Goal: Information Seeking & Learning: Learn about a topic

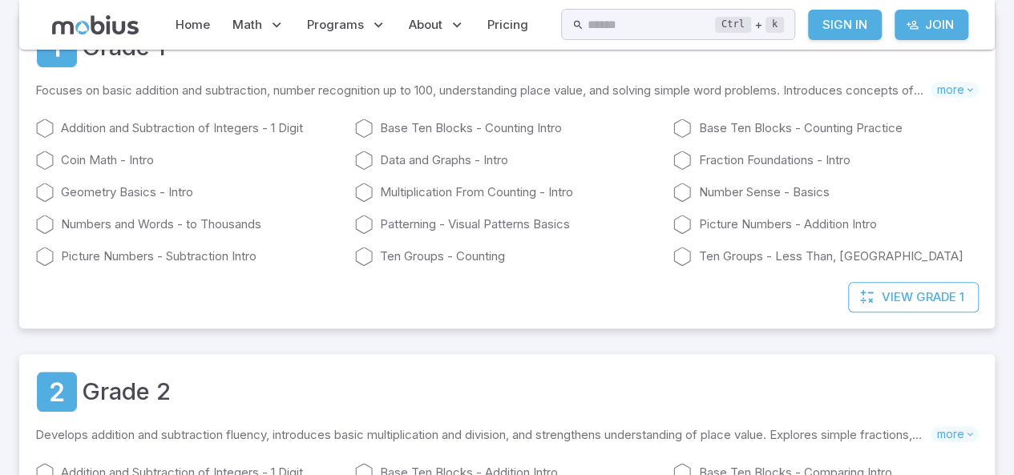
scroll to position [324, 0]
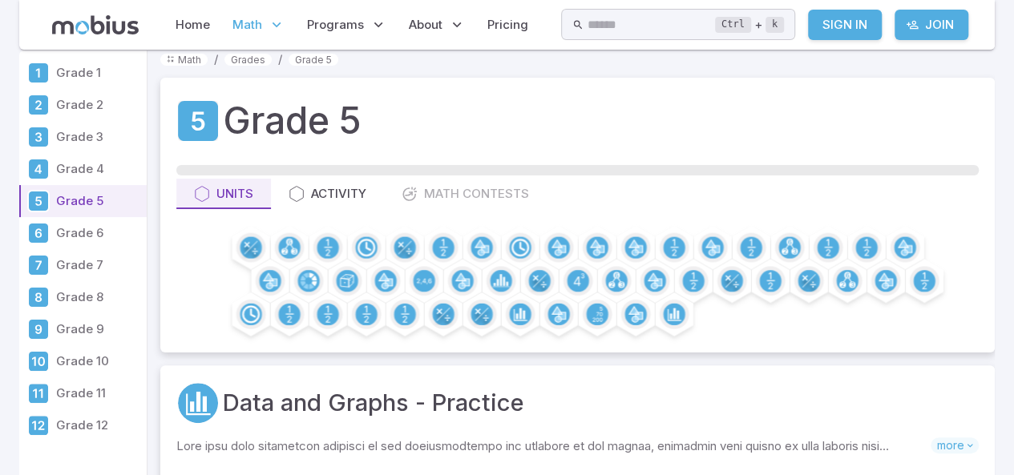
scroll to position [32, 0]
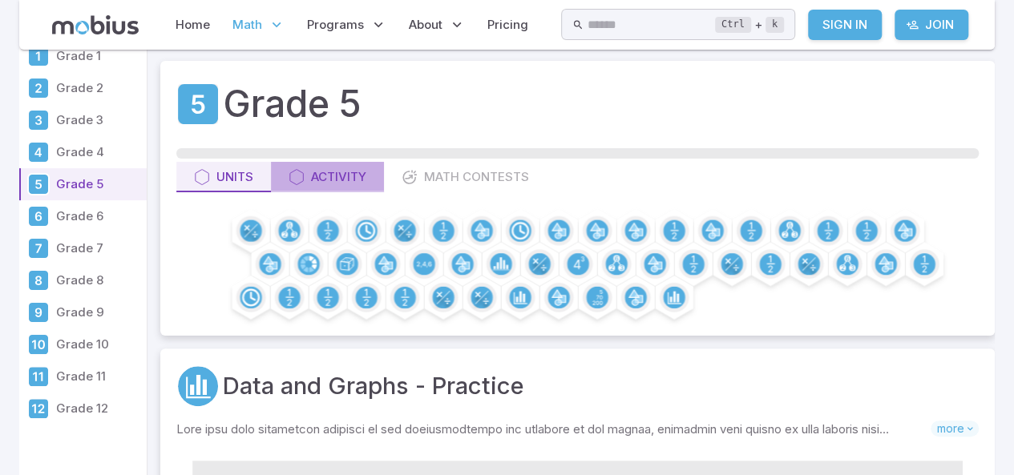
click at [331, 167] on button "Activity" at bounding box center [327, 177] width 113 height 30
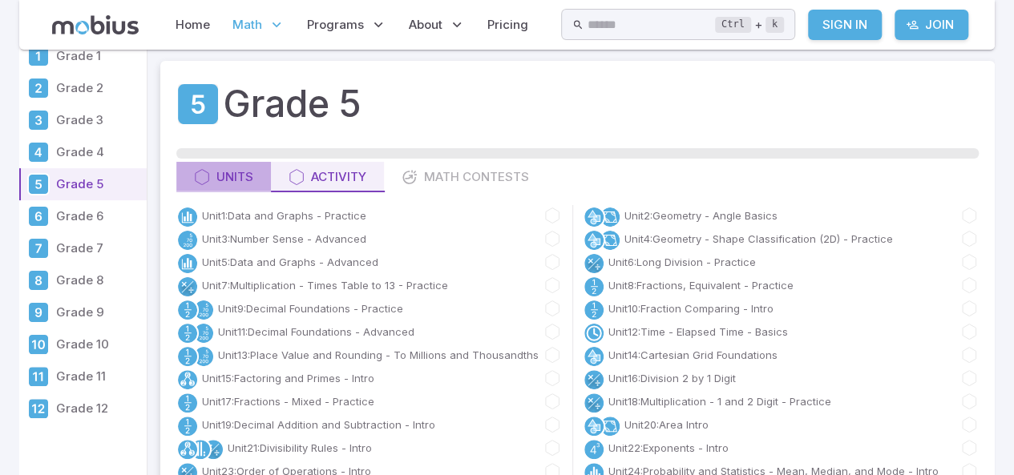
click at [200, 180] on icon "button" at bounding box center [202, 177] width 16 height 16
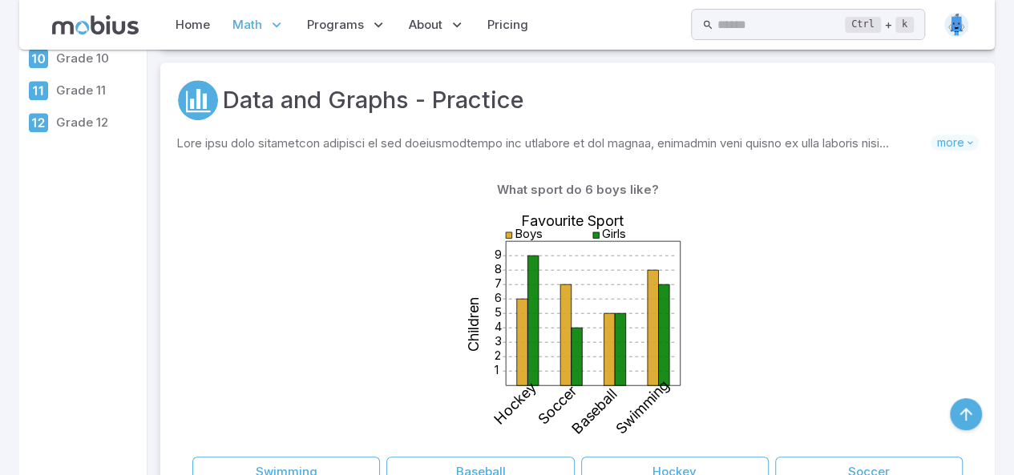
scroll to position [340, 0]
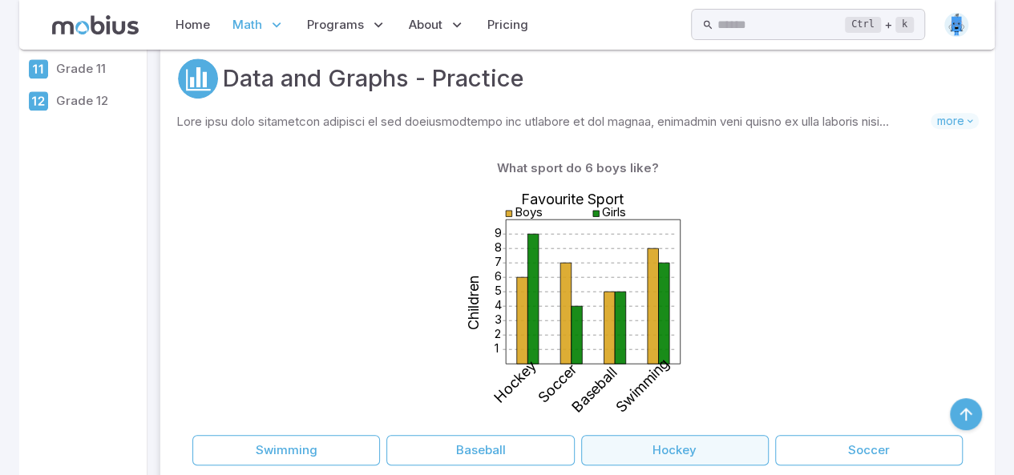
click at [739, 446] on button "Hockey" at bounding box center [675, 450] width 188 height 30
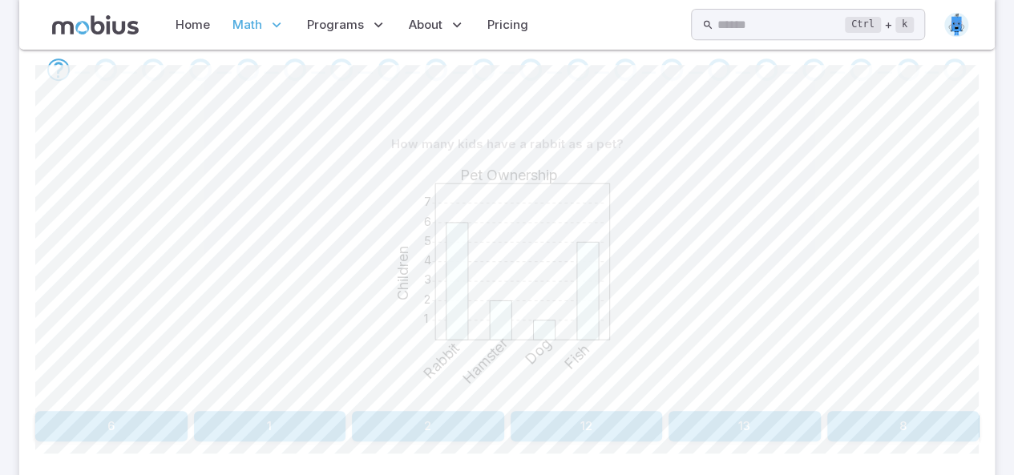
scroll to position [342, 0]
click at [391, 428] on button "2" at bounding box center [428, 425] width 152 height 30
click at [765, 410] on button "2" at bounding box center [744, 425] width 152 height 30
click at [744, 426] on button "Dog" at bounding box center [823, 425] width 310 height 30
click at [196, 434] on button "Swimming" at bounding box center [190, 425] width 310 height 30
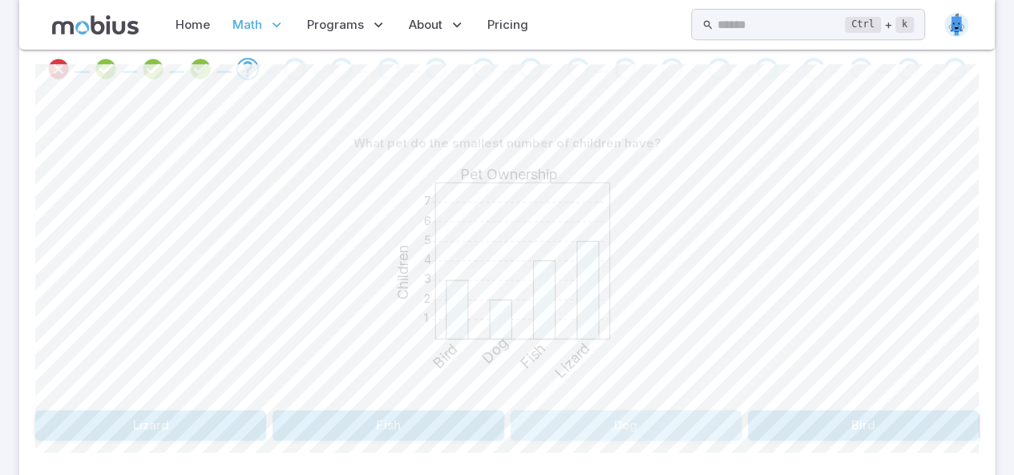
click at [644, 416] on button "Dog" at bounding box center [625, 425] width 231 height 30
click at [744, 413] on button "Volleyball" at bounding box center [823, 425] width 310 height 30
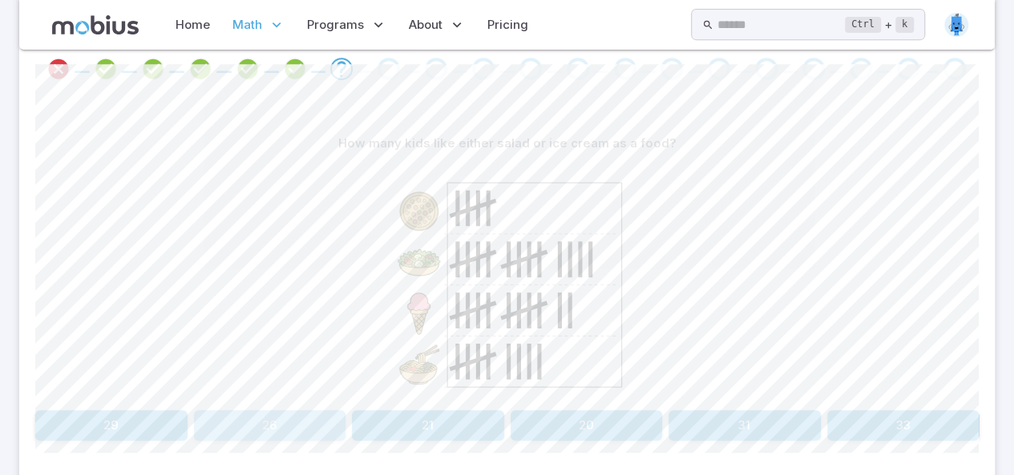
click at [277, 421] on button "26" at bounding box center [270, 425] width 152 height 30
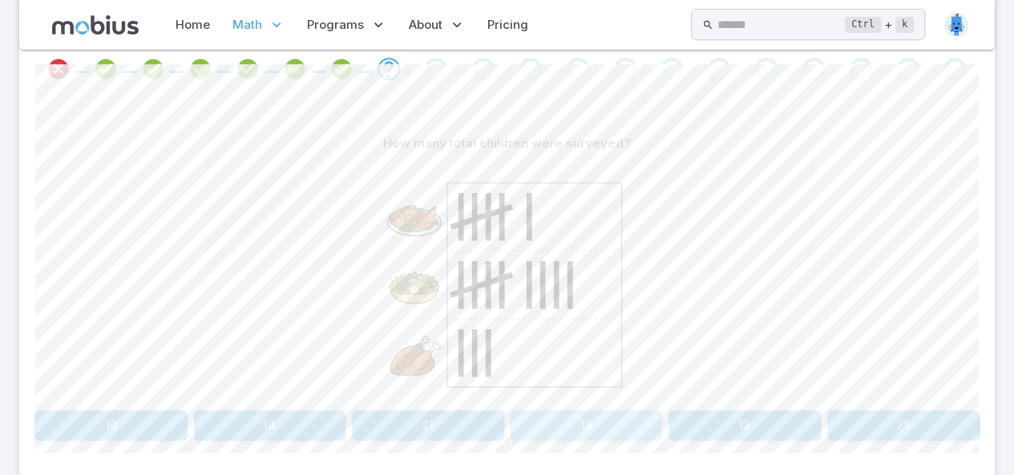
click at [607, 420] on button "18" at bounding box center [586, 425] width 152 height 30
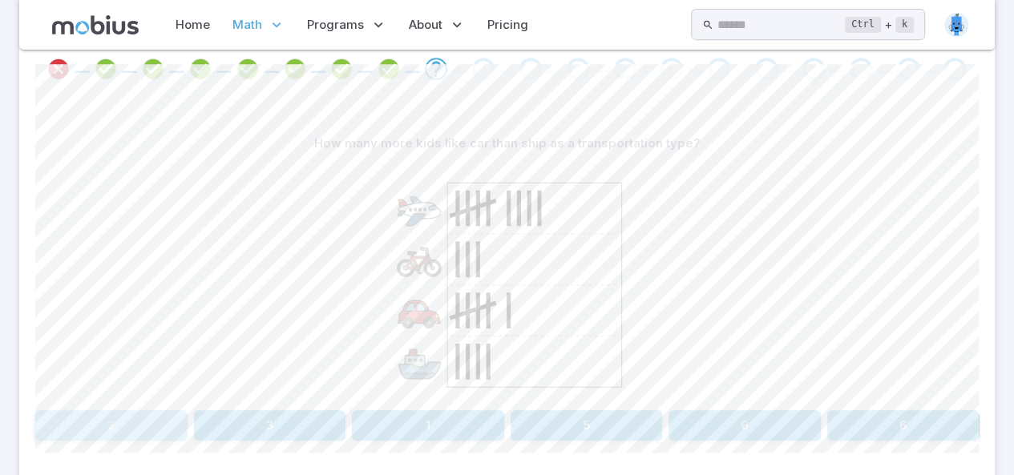
click at [156, 429] on button "2" at bounding box center [111, 425] width 152 height 30
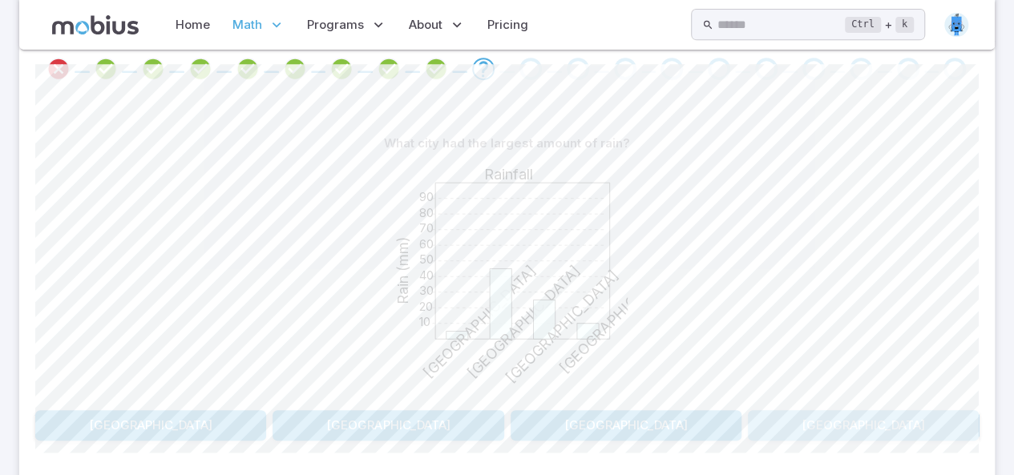
click at [805, 421] on button "[GEOGRAPHIC_DATA]" at bounding box center [863, 425] width 231 height 30
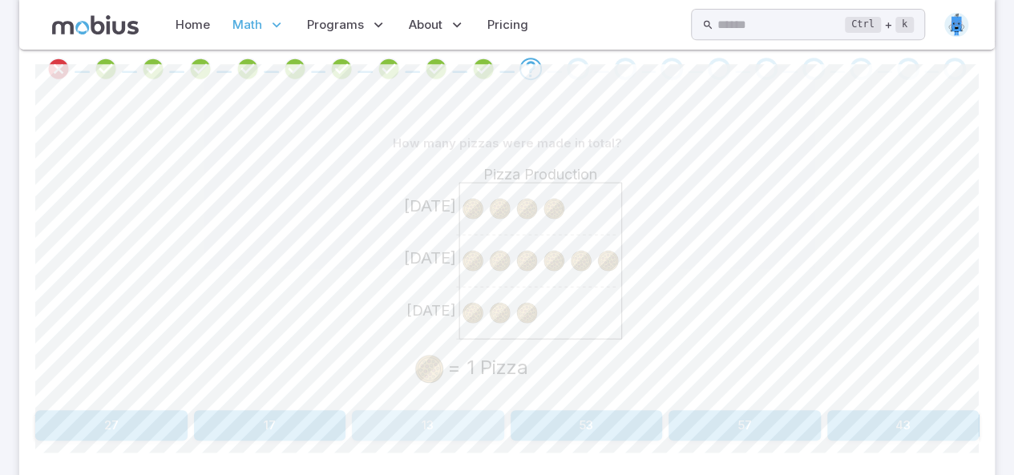
click at [425, 417] on button "13" at bounding box center [428, 425] width 152 height 30
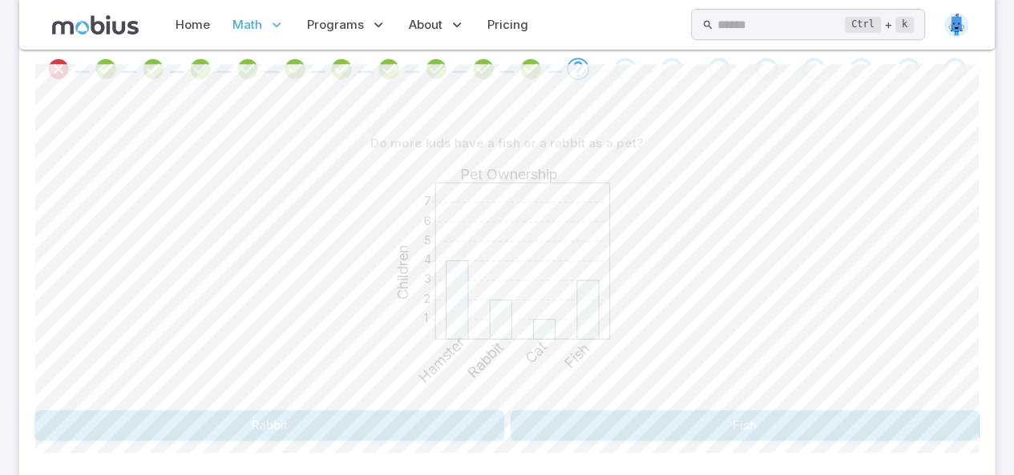
click at [616, 422] on button "Fish" at bounding box center [744, 425] width 469 height 30
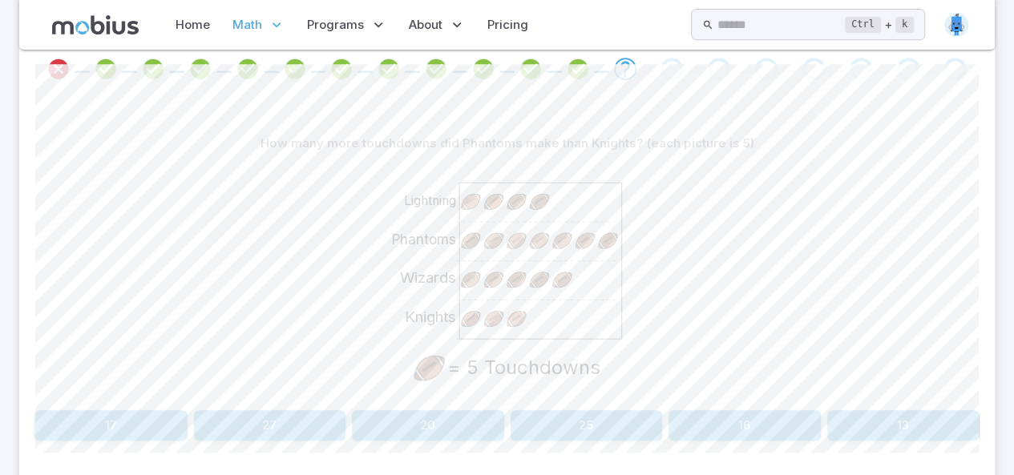
click at [420, 413] on button "20" at bounding box center [428, 425] width 152 height 30
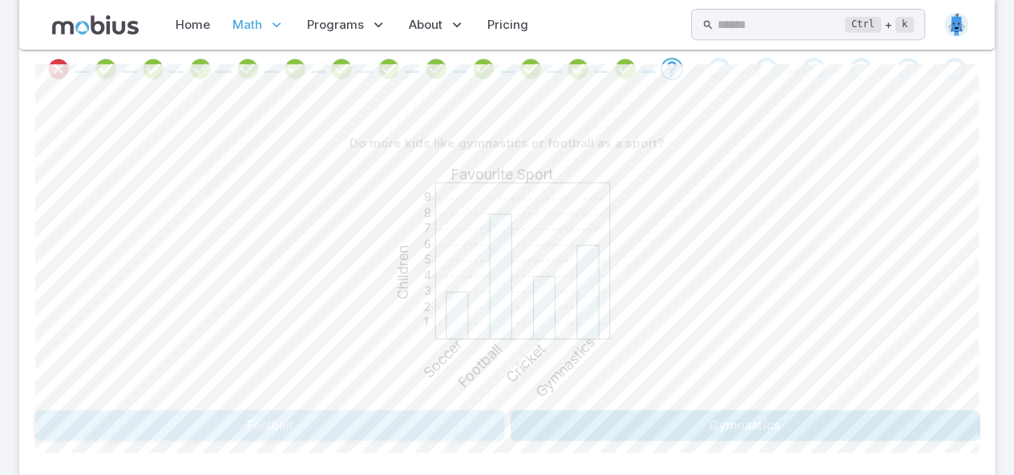
click at [437, 420] on button "Football" at bounding box center [269, 425] width 469 height 30
click at [454, 437] on button "Gymnastics and Volleyball" at bounding box center [506, 425] width 183 height 30
click at [308, 420] on button "2" at bounding box center [270, 425] width 152 height 30
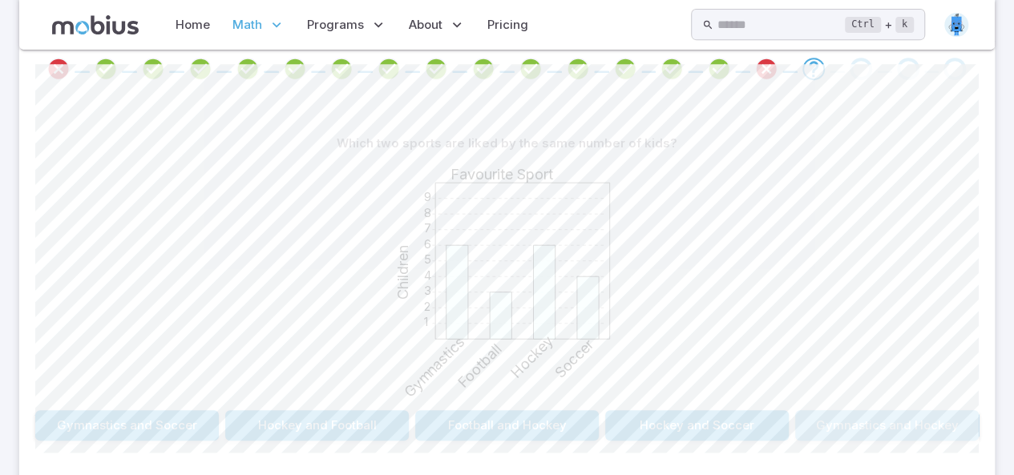
click at [842, 415] on button "Gymnastics and Hockey" at bounding box center [886, 425] width 183 height 30
click at [783, 427] on button "4" at bounding box center [744, 425] width 152 height 30
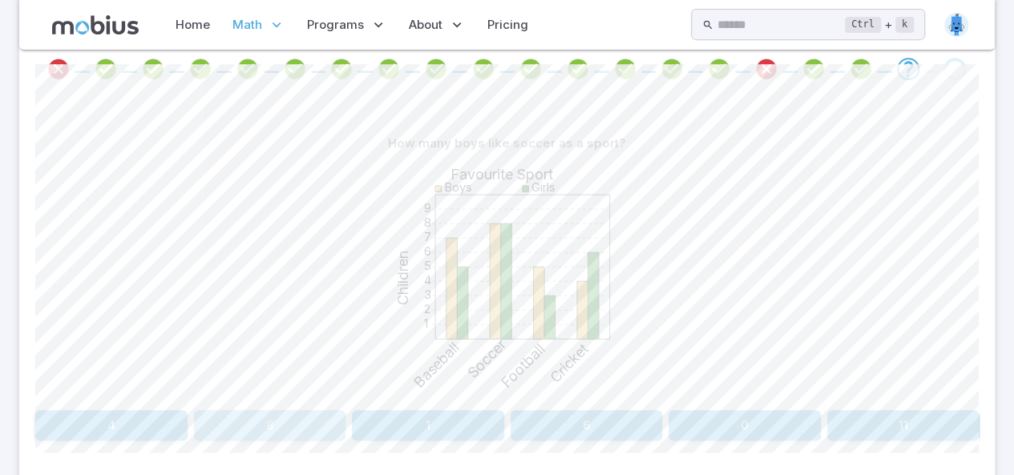
click at [325, 429] on button "8" at bounding box center [270, 425] width 152 height 30
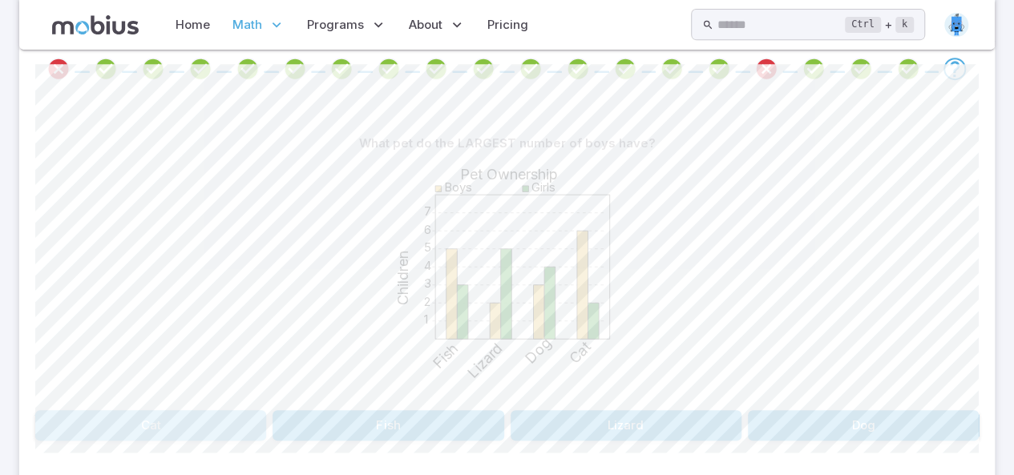
click at [188, 417] on button "Cat" at bounding box center [150, 425] width 231 height 30
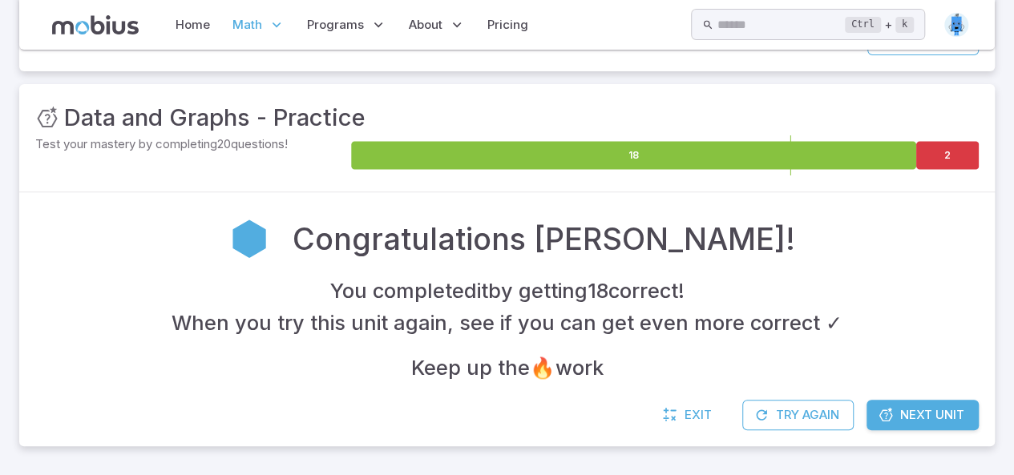
scroll to position [190, 0]
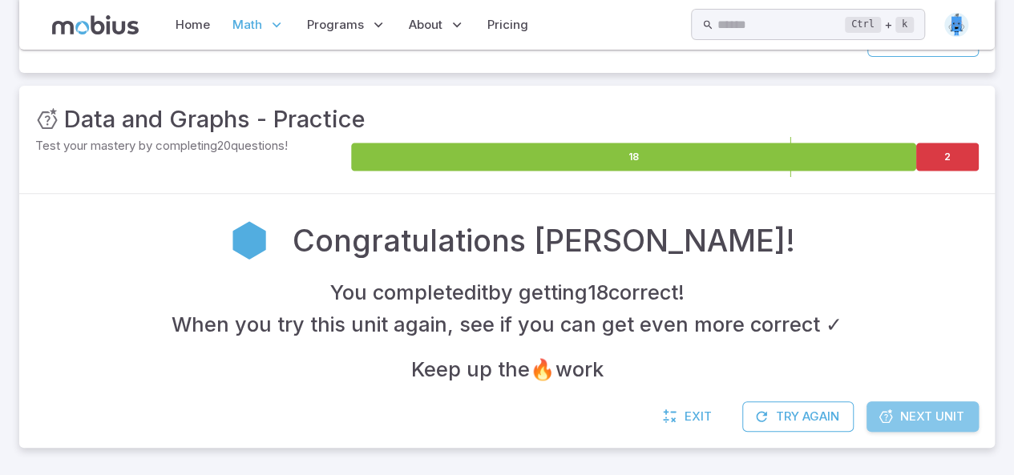
click at [910, 414] on span "Next Unit" at bounding box center [932, 417] width 64 height 18
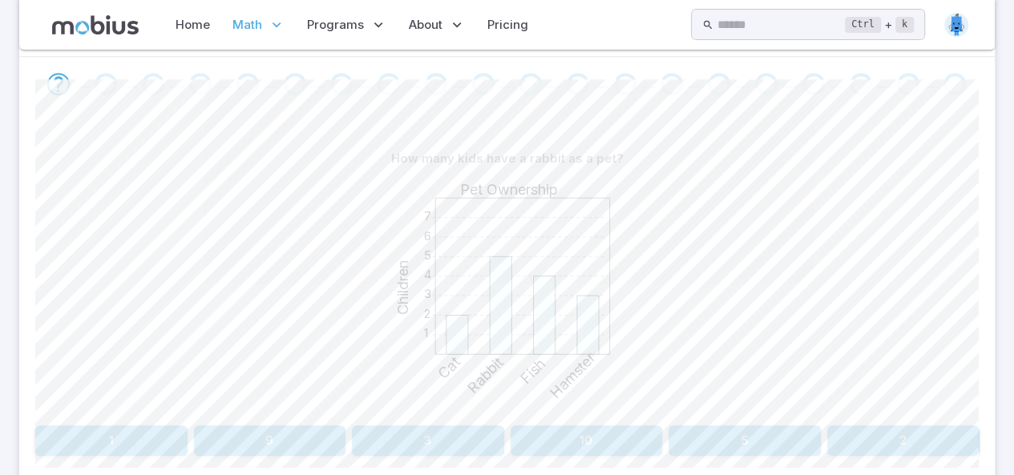
scroll to position [337, 0]
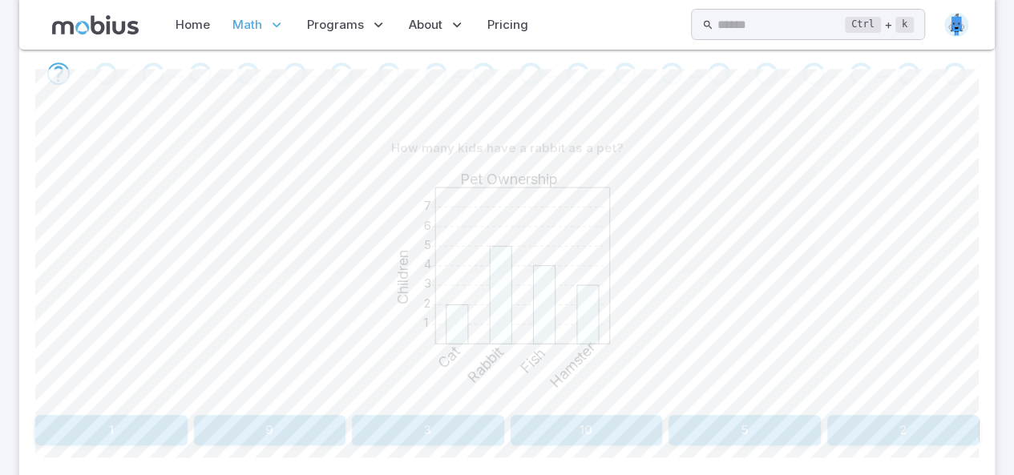
click at [782, 438] on button "5" at bounding box center [744, 430] width 152 height 30
click at [98, 432] on button "35" at bounding box center [111, 430] width 152 height 30
click at [409, 422] on button "Hockey" at bounding box center [387, 430] width 231 height 30
click at [621, 431] on button "Soccer" at bounding box center [625, 430] width 231 height 30
click at [220, 424] on button "[DATE]" at bounding box center [150, 430] width 231 height 30
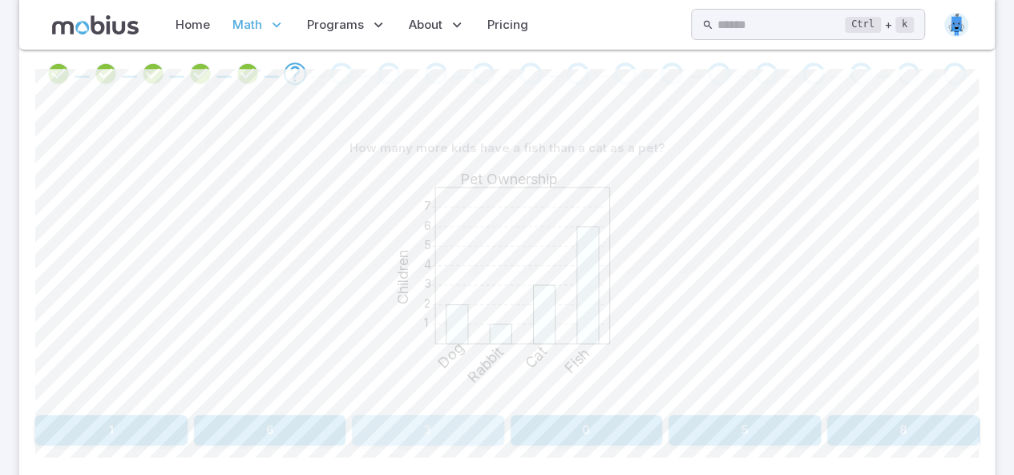
click at [426, 419] on button "3" at bounding box center [428, 430] width 152 height 30
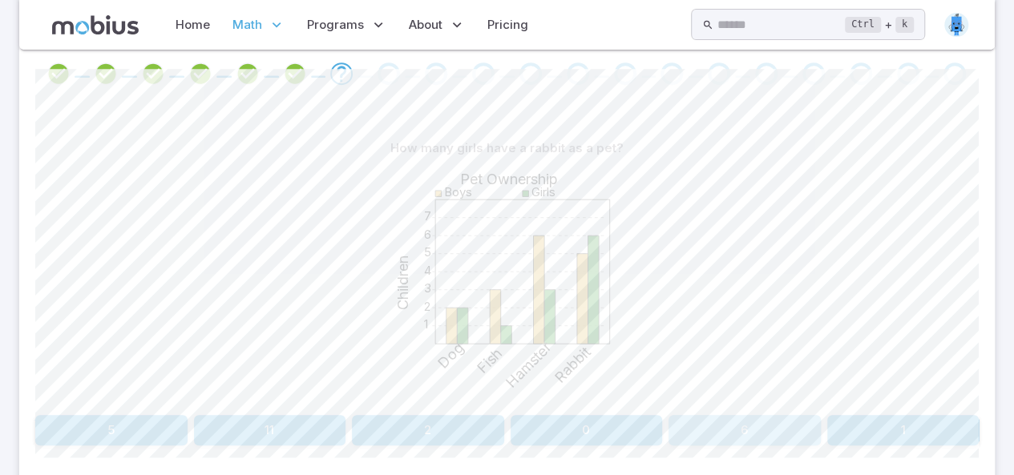
click at [777, 429] on button "6" at bounding box center [744, 430] width 152 height 30
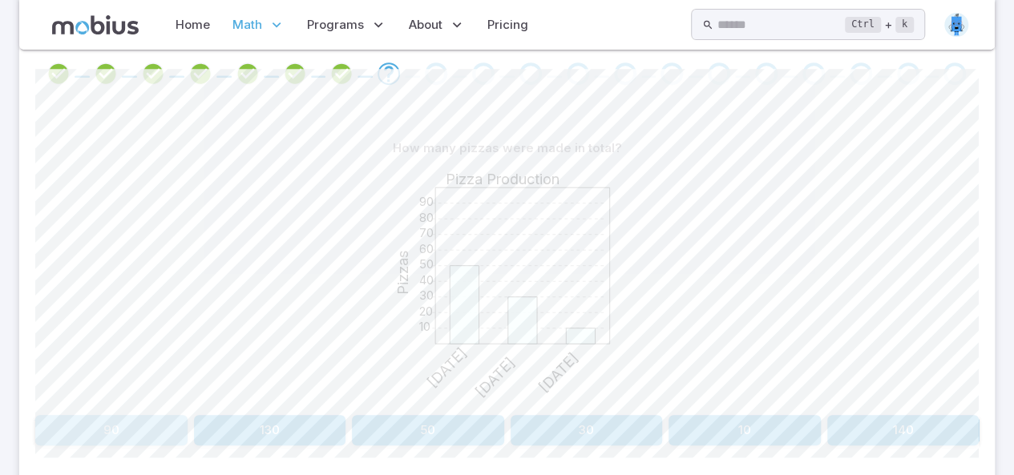
click at [127, 421] on button "90" at bounding box center [111, 430] width 152 height 30
click at [783, 417] on button "Volleyball" at bounding box center [744, 430] width 469 height 30
click at [243, 417] on button "Fish and Rabbit" at bounding box center [150, 430] width 231 height 30
click at [592, 415] on button "2" at bounding box center [586, 430] width 152 height 30
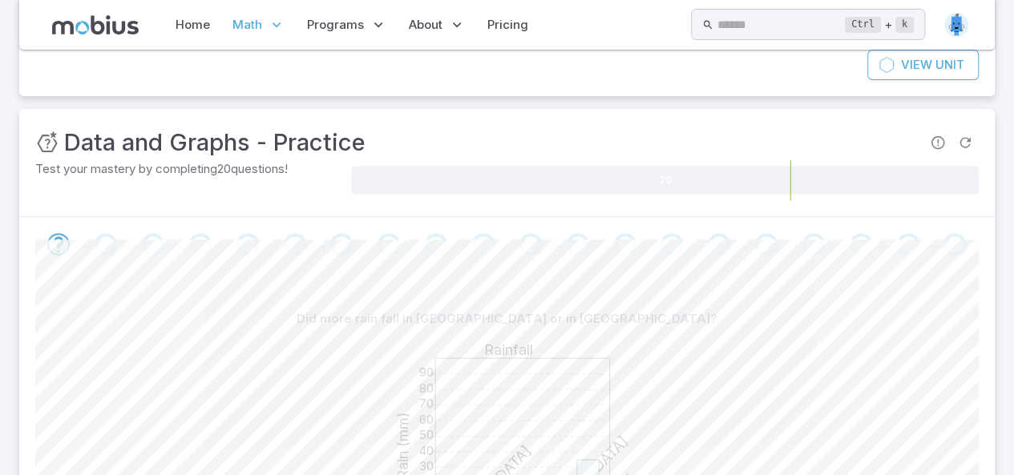
scroll to position [165, 0]
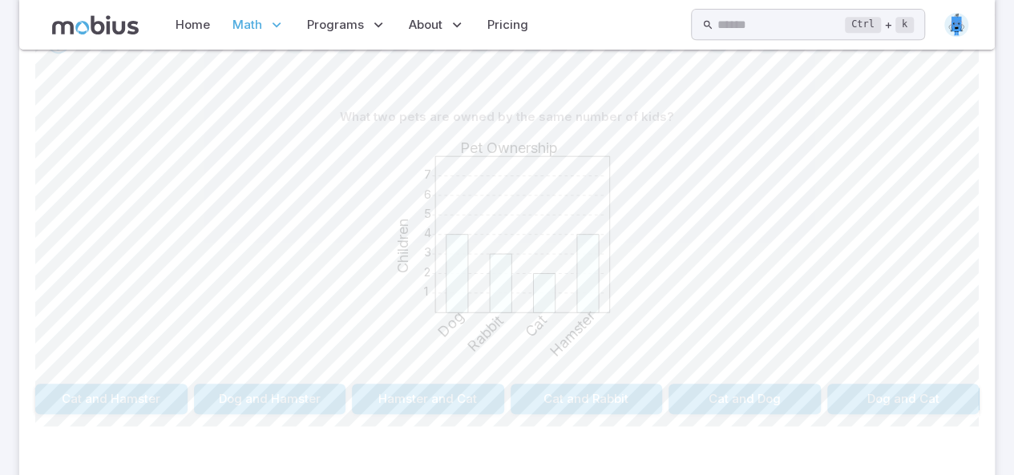
scroll to position [366, 0]
click at [292, 389] on button "Dog and Hamster" at bounding box center [270, 401] width 152 height 30
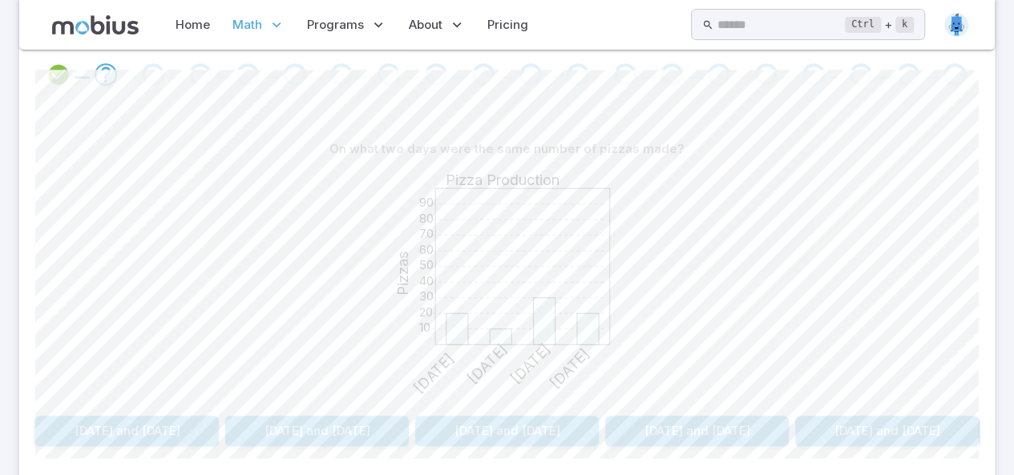
scroll to position [336, 0]
click at [139, 432] on button "[DATE] and [DATE]" at bounding box center [126, 432] width 183 height 30
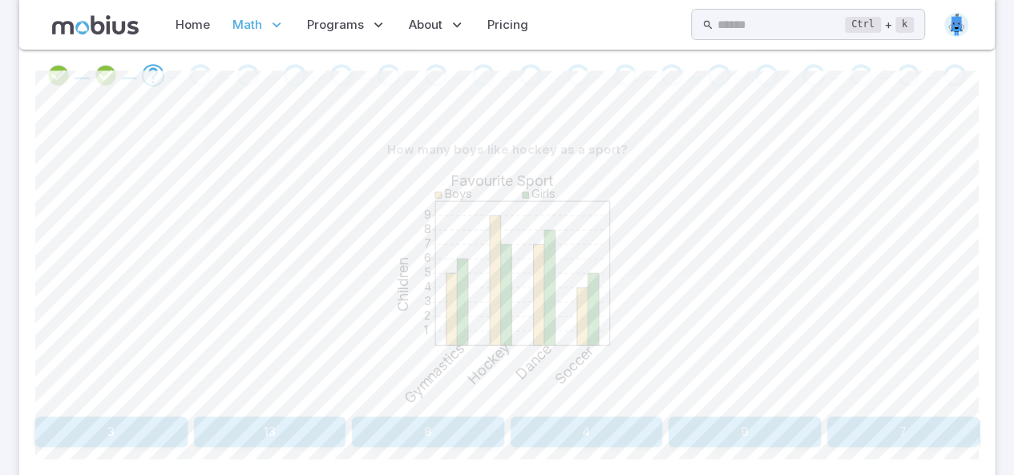
click at [763, 434] on button "9" at bounding box center [744, 432] width 152 height 30
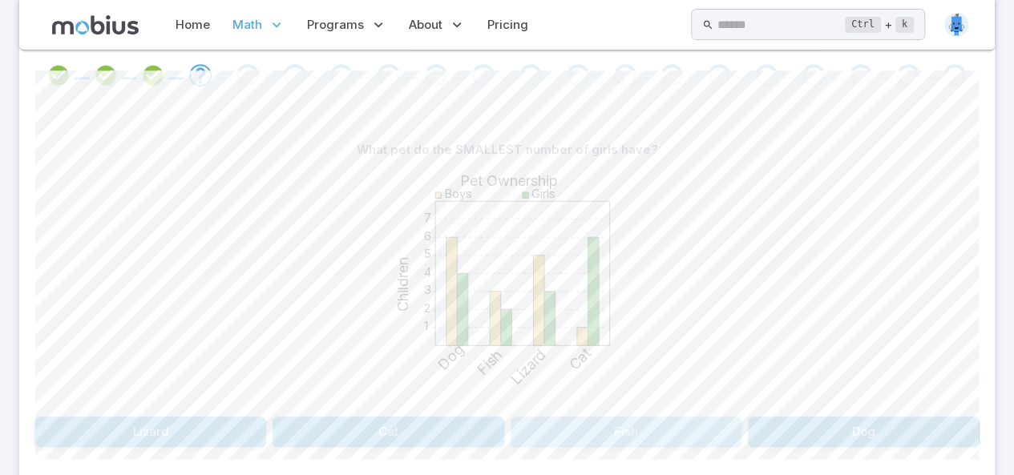
click at [654, 437] on button "Fish" at bounding box center [625, 432] width 231 height 30
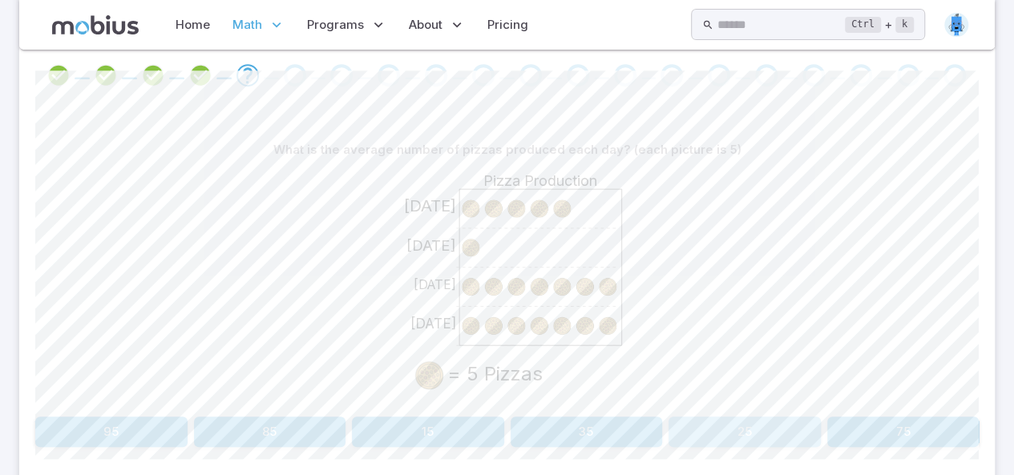
click at [736, 421] on button "25" at bounding box center [744, 432] width 152 height 30
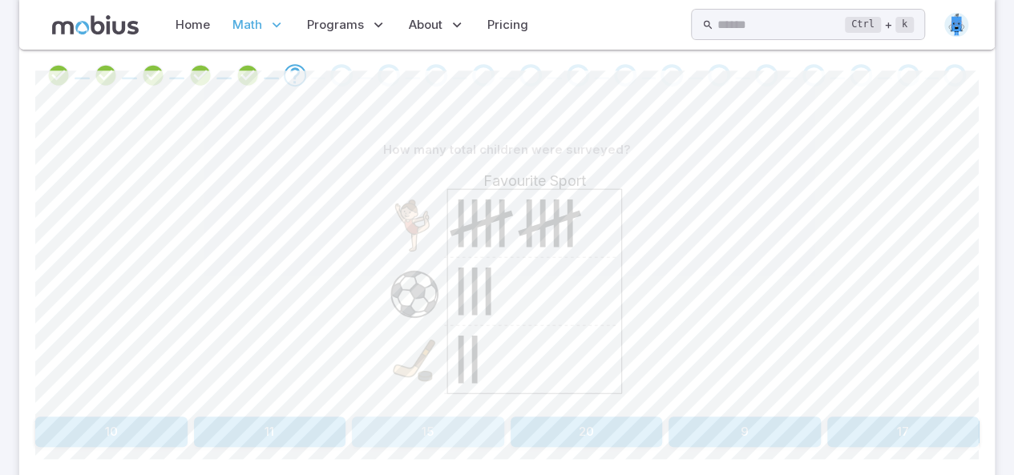
click at [462, 417] on button "15" at bounding box center [428, 432] width 152 height 30
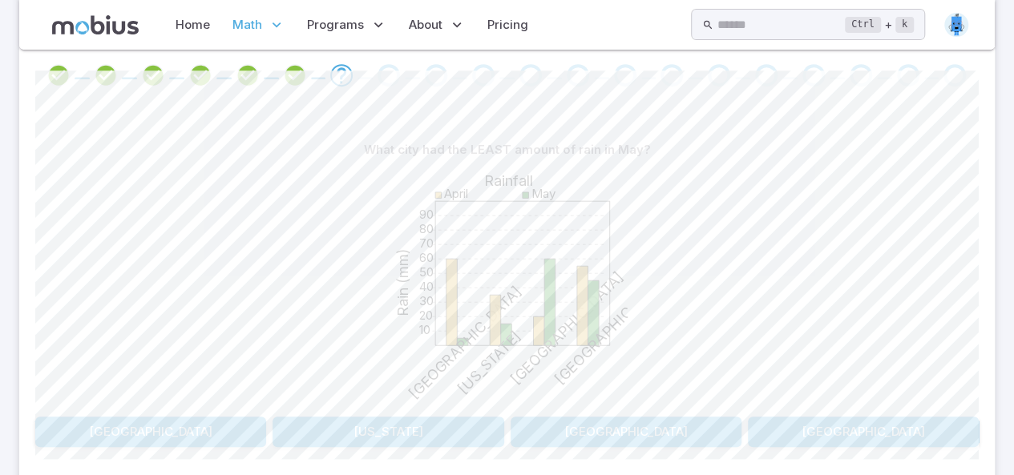
drag, startPoint x: 462, startPoint y: 416, endPoint x: 239, endPoint y: 376, distance: 226.3
click at [213, 421] on button "[GEOGRAPHIC_DATA]" at bounding box center [150, 432] width 231 height 30
drag, startPoint x: 385, startPoint y: 4, endPoint x: 159, endPoint y: 204, distance: 301.4
click at [159, 204] on div "1 2 3 4 5 6 7 Pet Ownership Children Boys Girls Cat Fish Dog Bird" at bounding box center [506, 287] width 943 height 245
drag, startPoint x: 158, startPoint y: 412, endPoint x: 165, endPoint y: 422, distance: 12.7
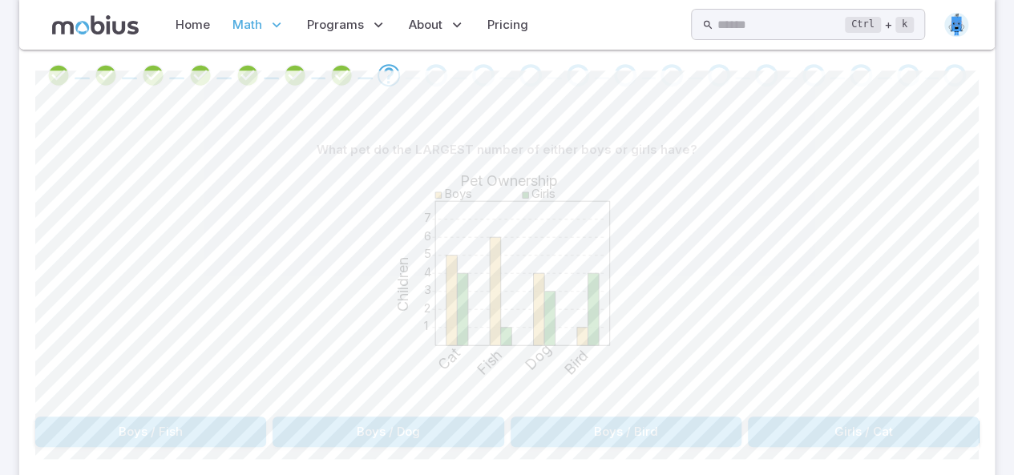
click at [165, 422] on div "What pet do the LARGEST number of either boys or girls have? 1 2 3 4 5 6 7 Pet …" at bounding box center [506, 291] width 943 height 313
click at [165, 422] on button "Boys / Fish" at bounding box center [150, 432] width 231 height 30
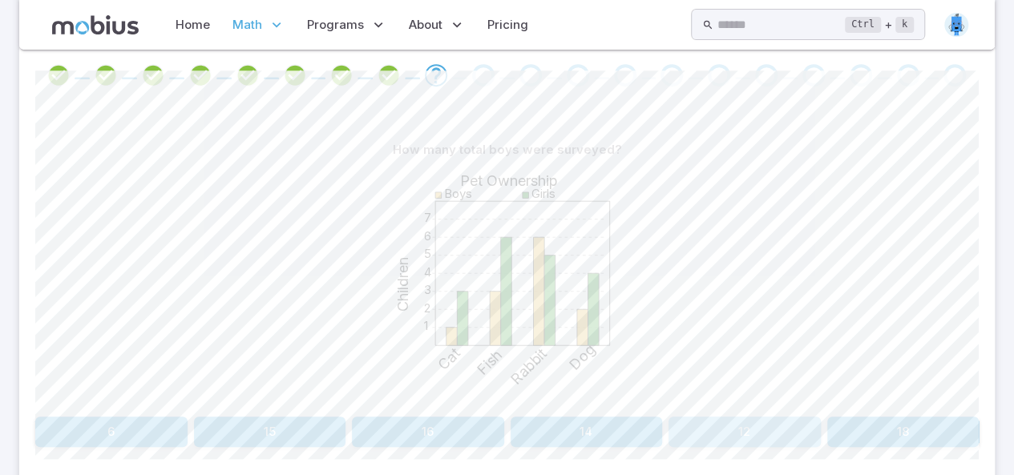
click at [709, 421] on button "12" at bounding box center [744, 432] width 152 height 30
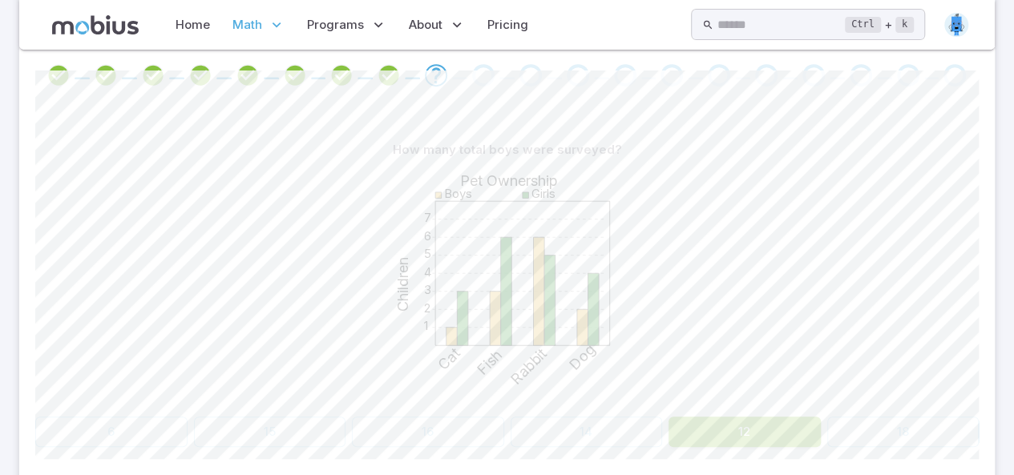
click at [709, 421] on button "12" at bounding box center [744, 432] width 152 height 30
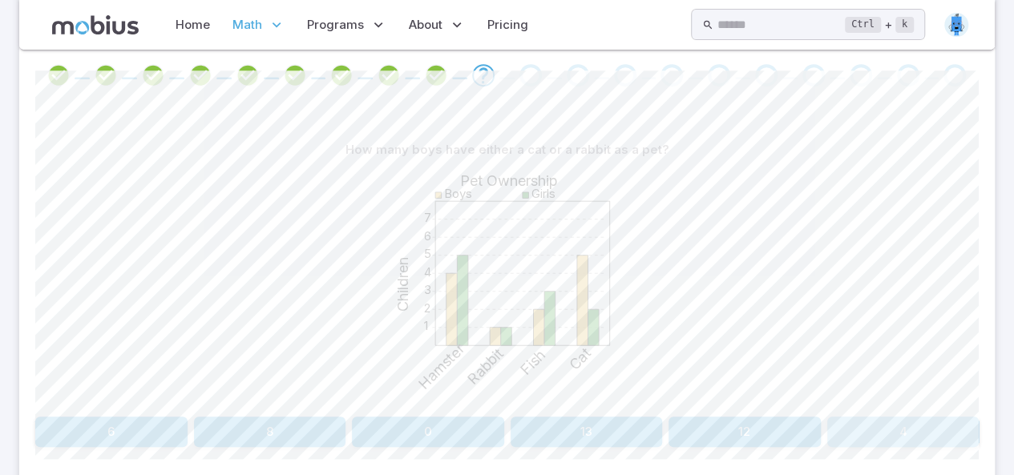
click at [880, 424] on button "4" at bounding box center [903, 432] width 152 height 30
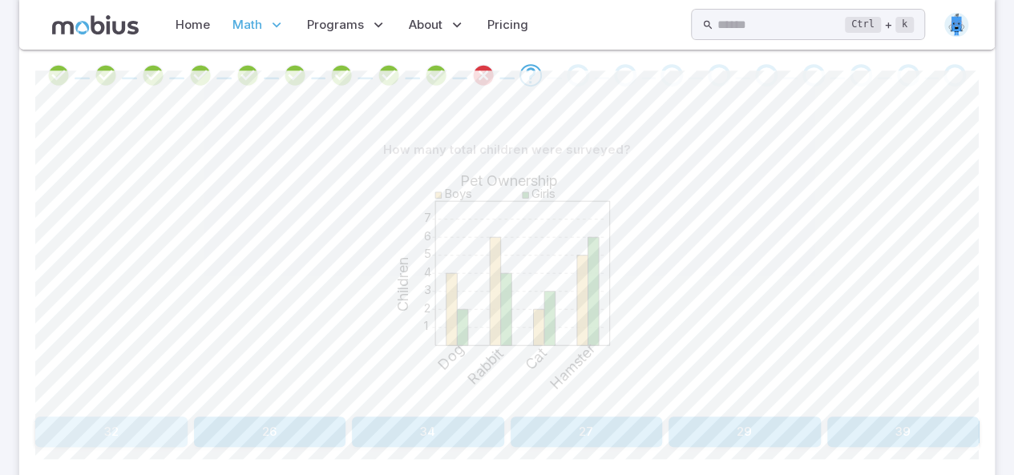
click at [164, 429] on button "32" at bounding box center [111, 432] width 152 height 30
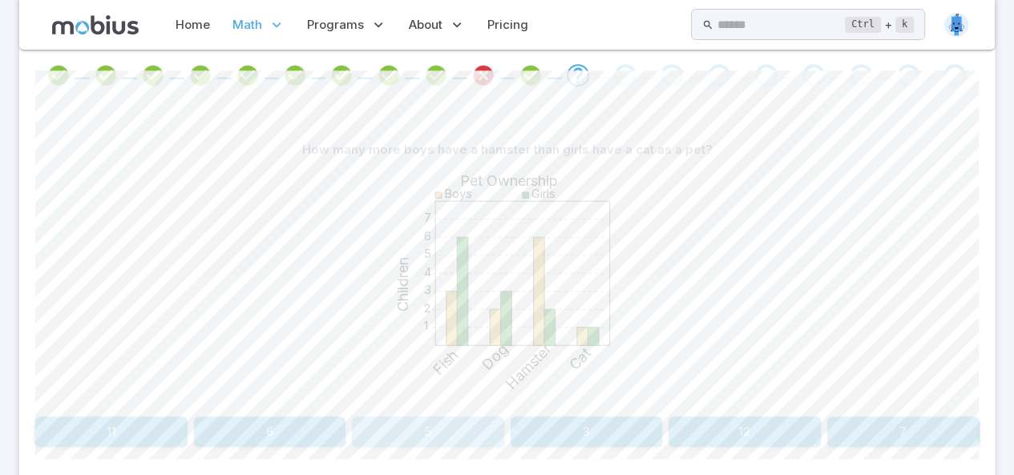
click at [411, 432] on button "5" at bounding box center [428, 432] width 152 height 30
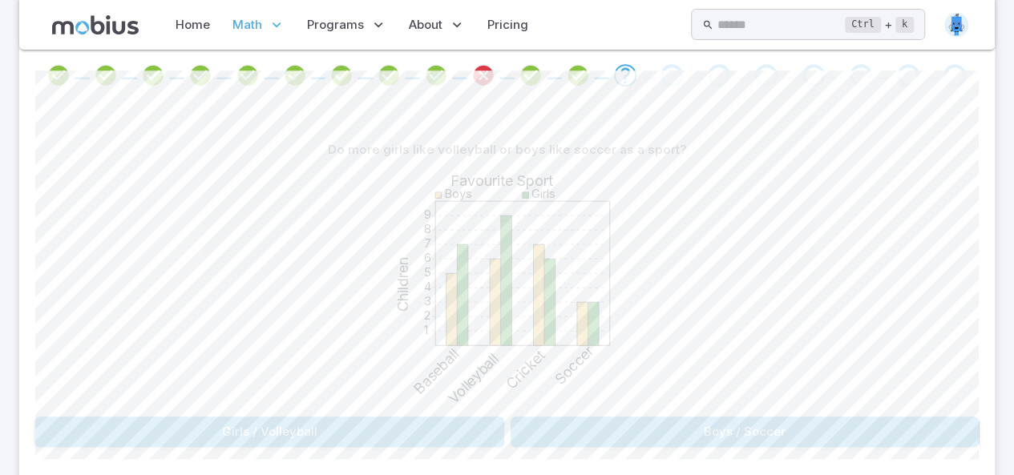
click at [373, 429] on button "Girls / Volleyball" at bounding box center [269, 432] width 469 height 30
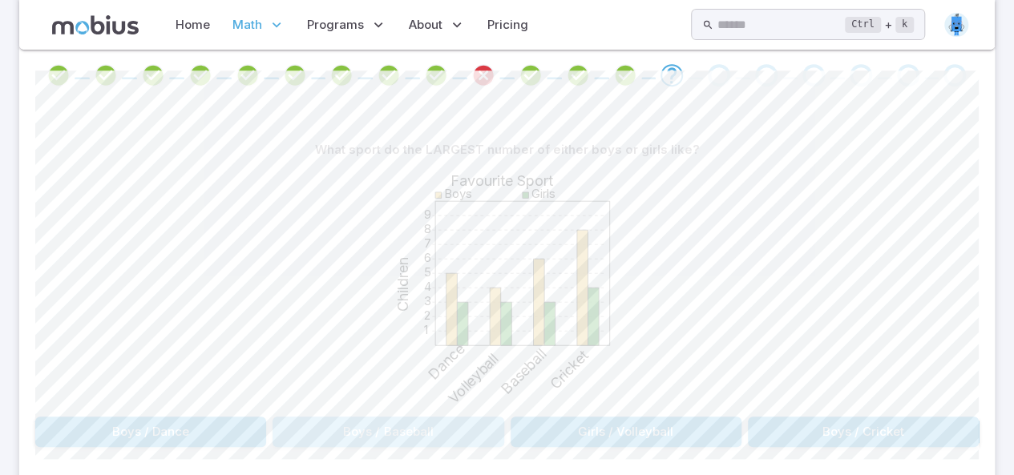
click at [427, 425] on button "Boys / Baseball" at bounding box center [387, 432] width 231 height 30
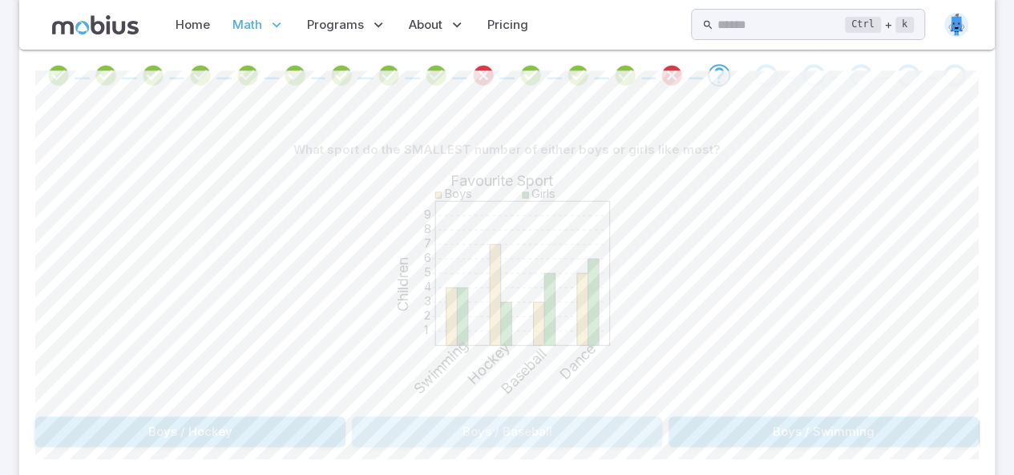
click at [559, 419] on button "Boys / Baseball" at bounding box center [507, 432] width 310 height 30
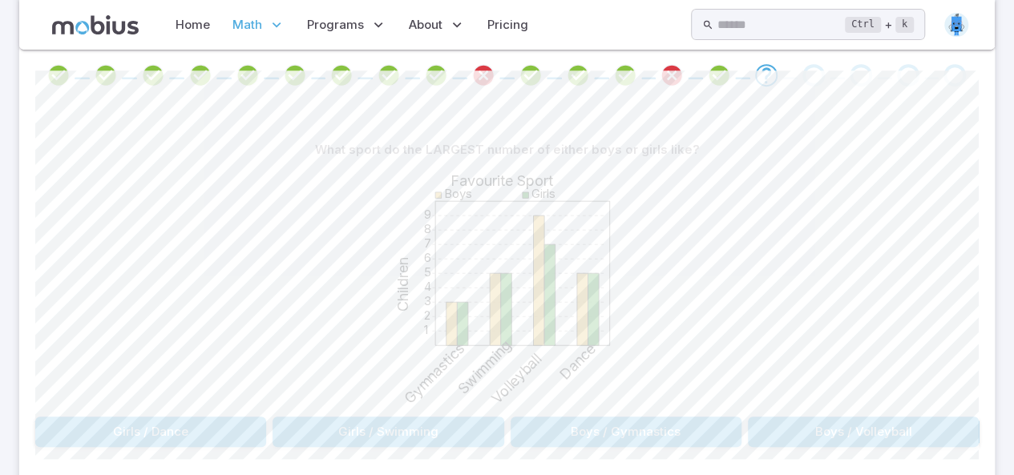
click at [910, 418] on button "Boys / Volleyball" at bounding box center [863, 432] width 231 height 30
click at [436, 430] on button "32" at bounding box center [428, 432] width 152 height 30
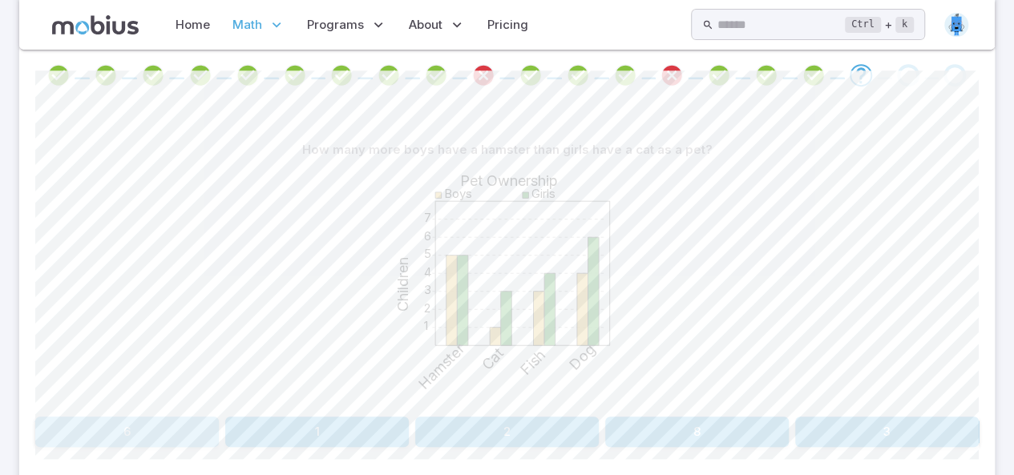
click at [143, 431] on button "6" at bounding box center [126, 432] width 183 height 30
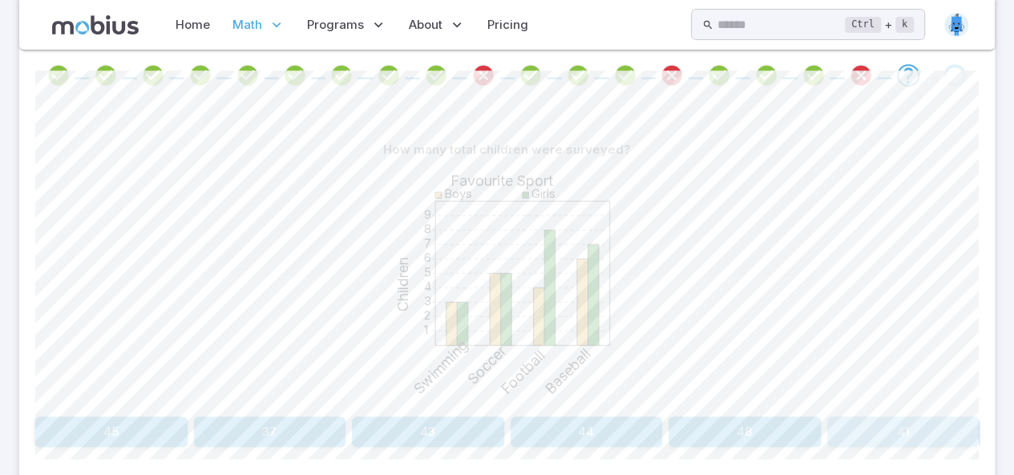
click at [859, 443] on button "41" at bounding box center [903, 432] width 152 height 30
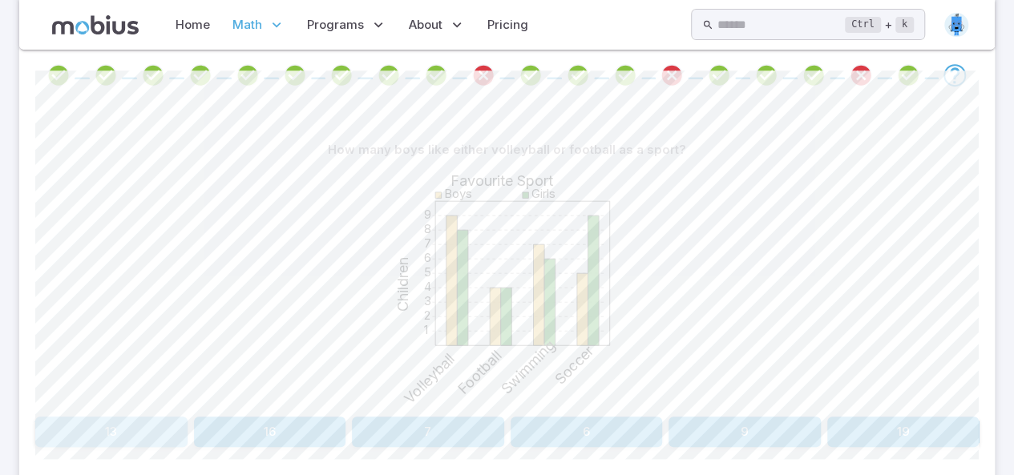
click at [118, 417] on button "13" at bounding box center [111, 432] width 152 height 30
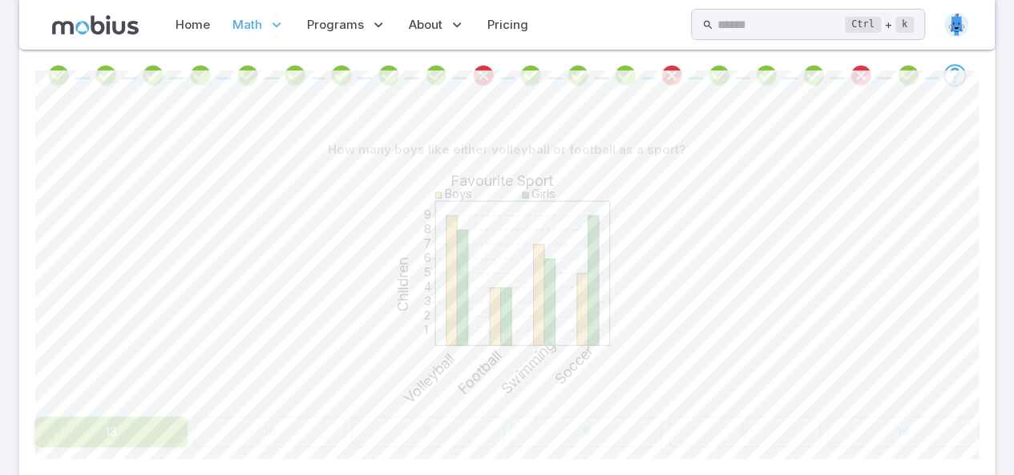
scroll to position [190, 0]
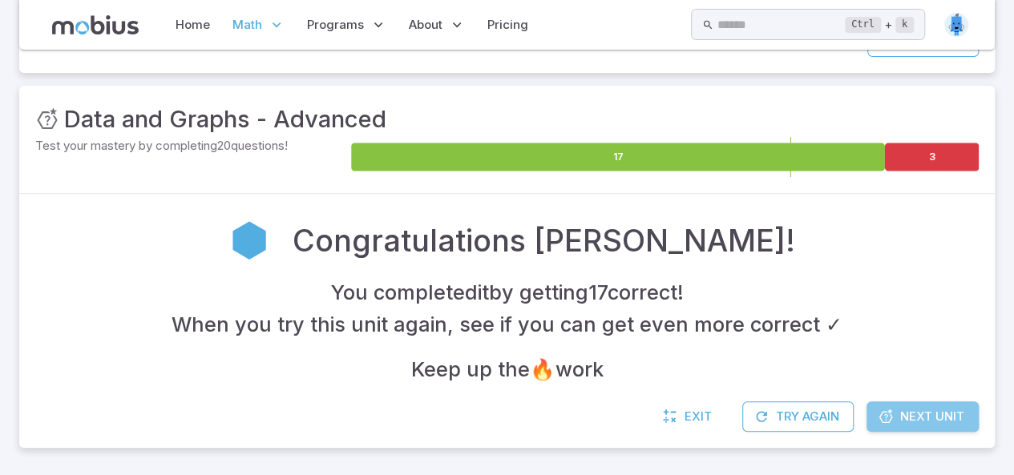
click at [921, 408] on span "Next Unit" at bounding box center [932, 417] width 64 height 18
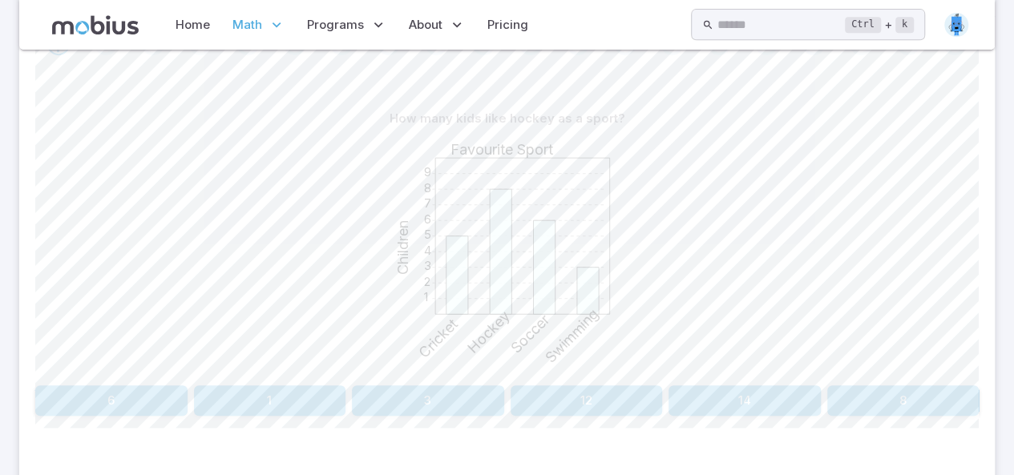
scroll to position [369, 0]
click at [901, 397] on button "8" at bounding box center [903, 399] width 152 height 30
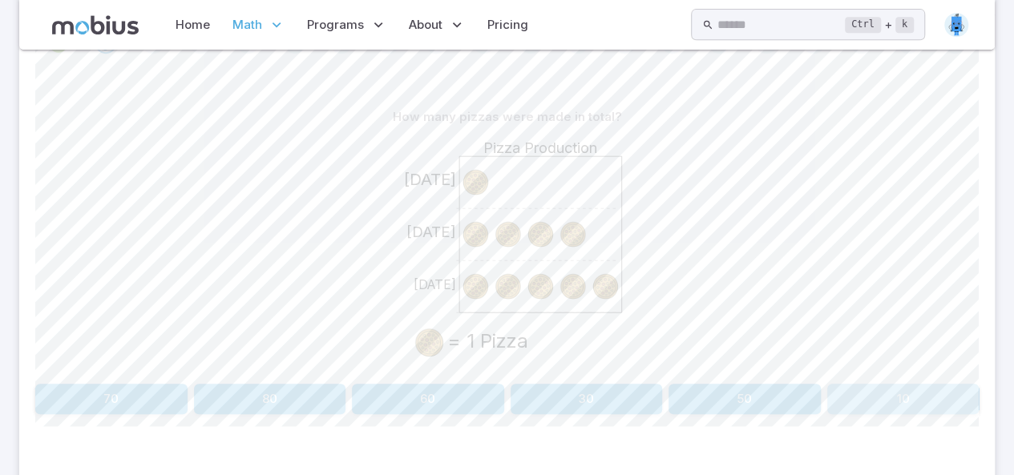
click at [903, 397] on button "10" at bounding box center [903, 399] width 152 height 30
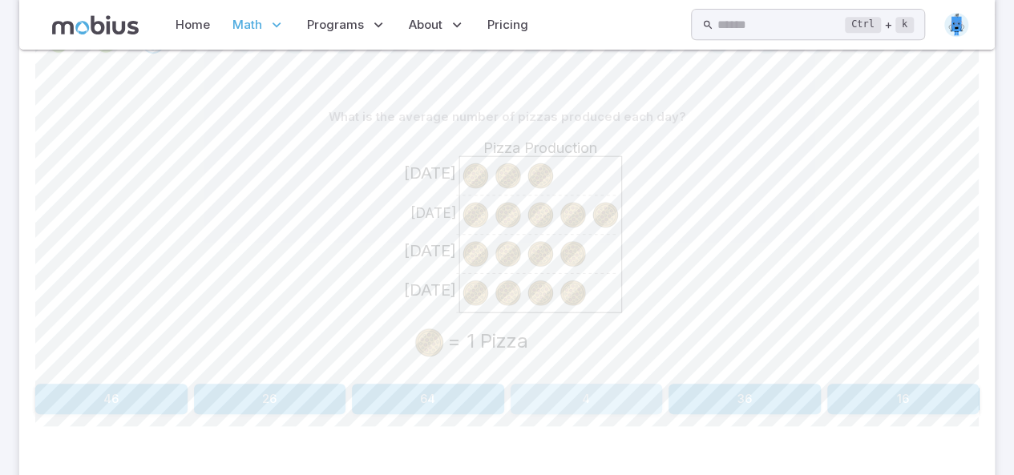
click at [627, 406] on button "4" at bounding box center [586, 399] width 152 height 30
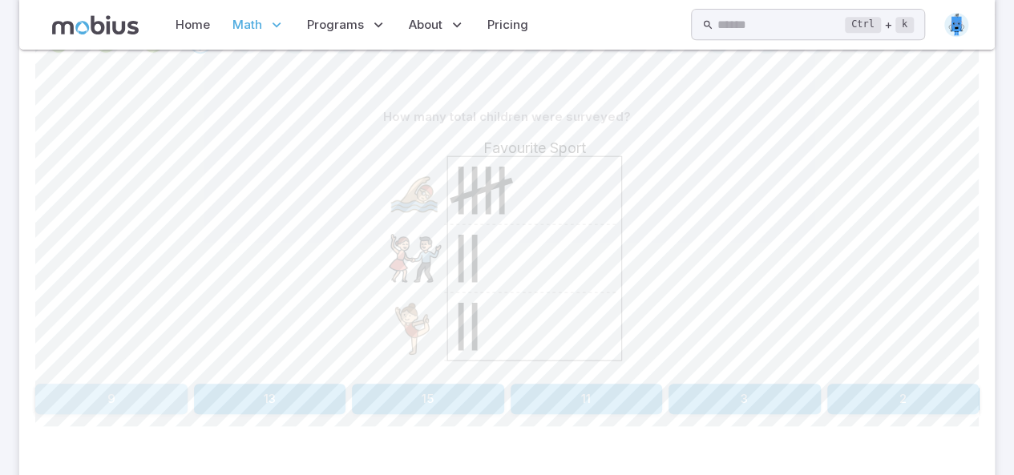
click at [159, 401] on button "9" at bounding box center [111, 399] width 152 height 30
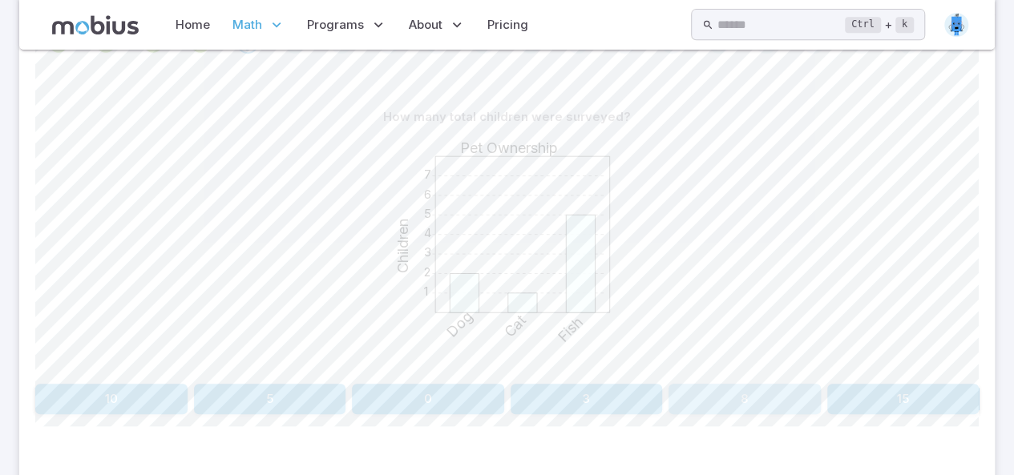
click at [780, 404] on button "8" at bounding box center [744, 399] width 152 height 30
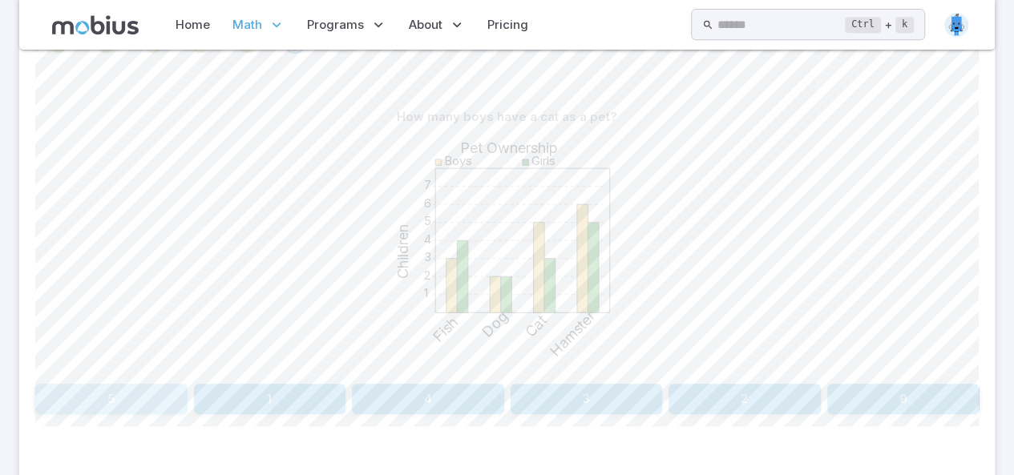
click at [119, 404] on button "5" at bounding box center [111, 399] width 152 height 30
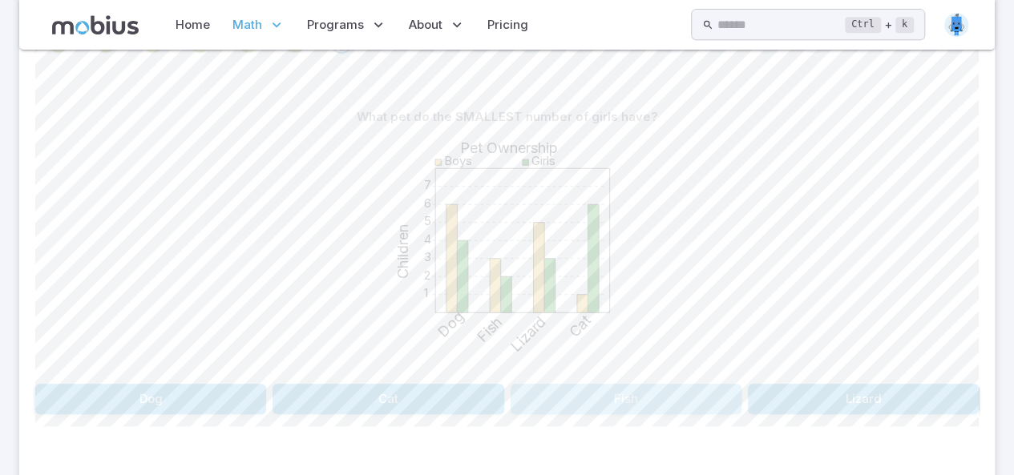
click at [712, 394] on button "Fish" at bounding box center [625, 399] width 231 height 30
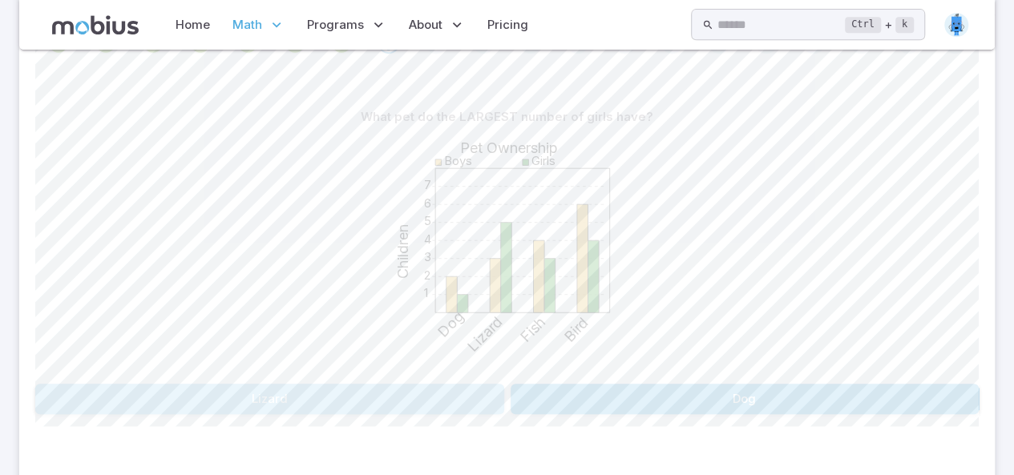
click at [376, 389] on button "Lizard" at bounding box center [269, 399] width 469 height 30
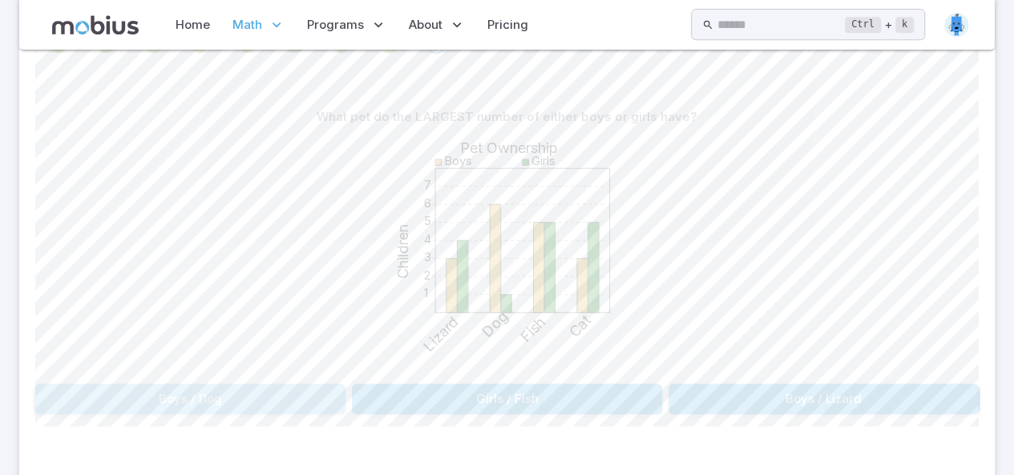
click at [274, 396] on button "Boys / Dog" at bounding box center [190, 399] width 310 height 30
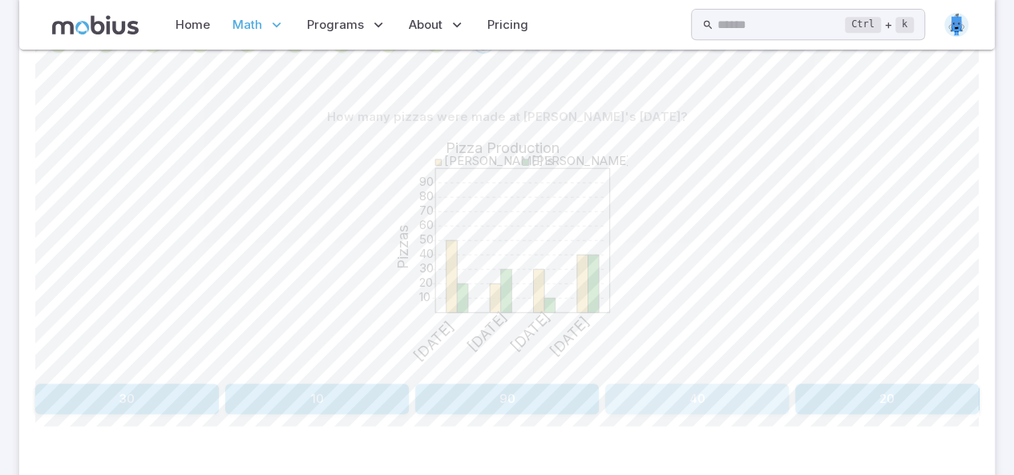
click at [692, 388] on button "40" at bounding box center [696, 399] width 183 height 30
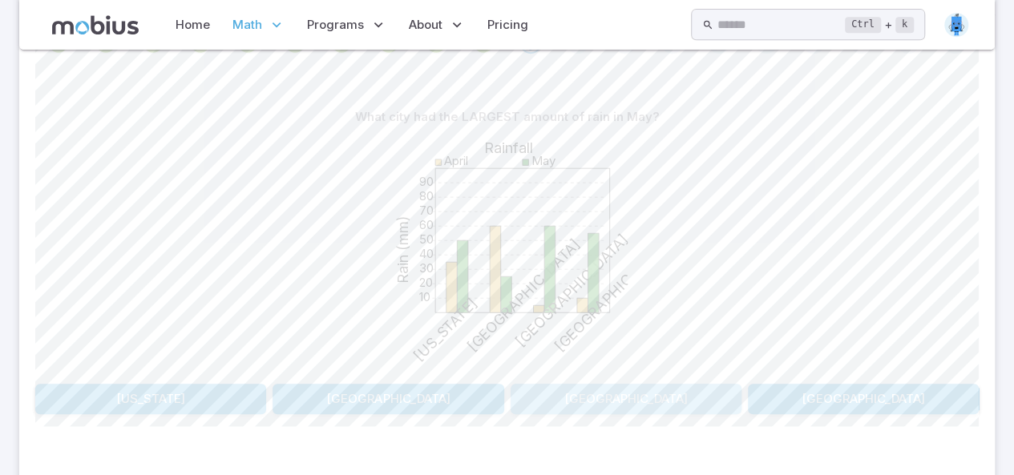
click at [579, 405] on button "[GEOGRAPHIC_DATA]" at bounding box center [625, 399] width 231 height 30
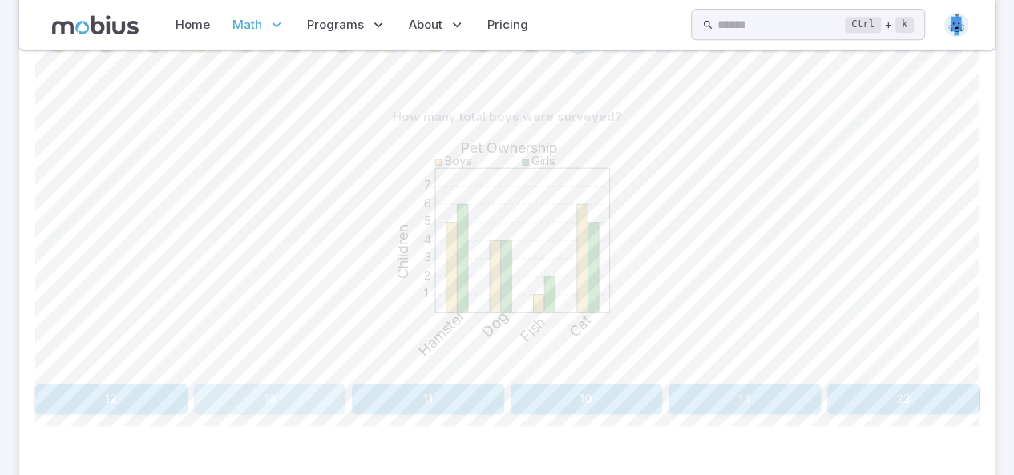
click at [246, 390] on button "16" at bounding box center [270, 399] width 152 height 30
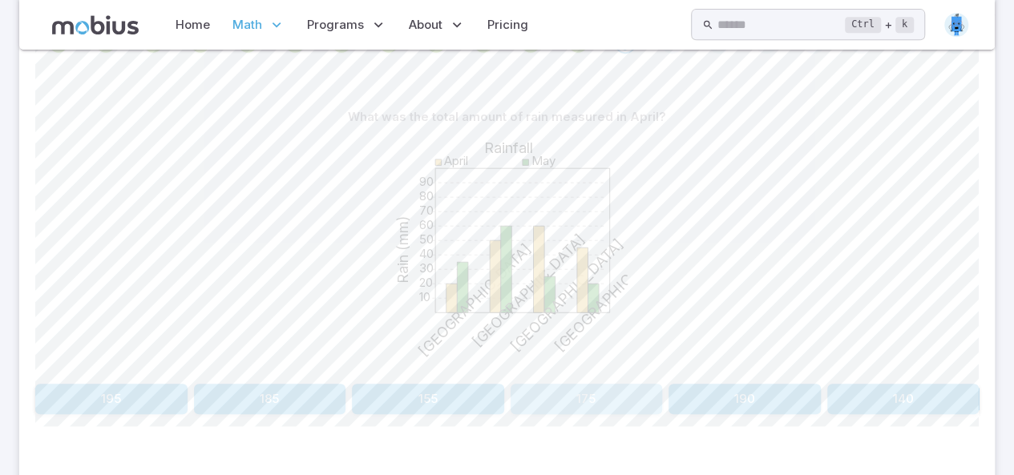
click at [615, 392] on button "175" at bounding box center [586, 399] width 152 height 30
click at [95, 405] on button "70" at bounding box center [111, 399] width 152 height 30
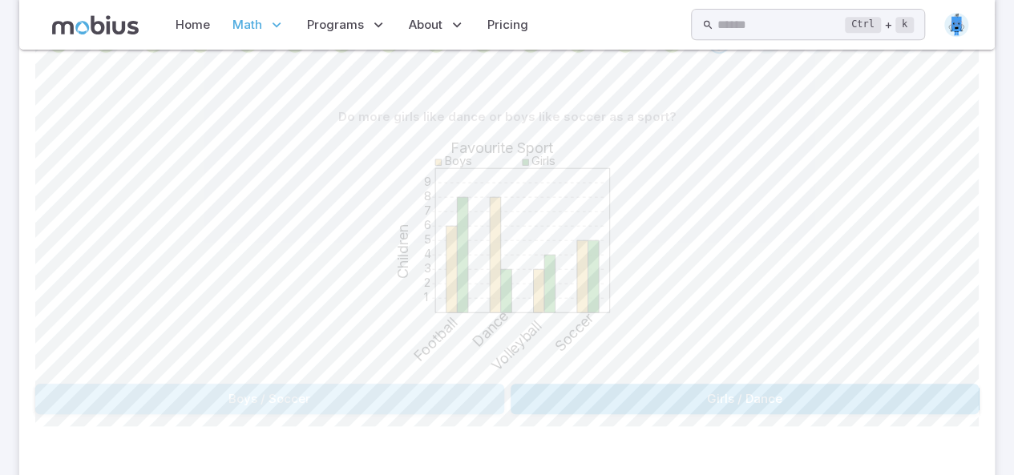
click at [95, 405] on button "Boys / Soccer" at bounding box center [269, 399] width 469 height 30
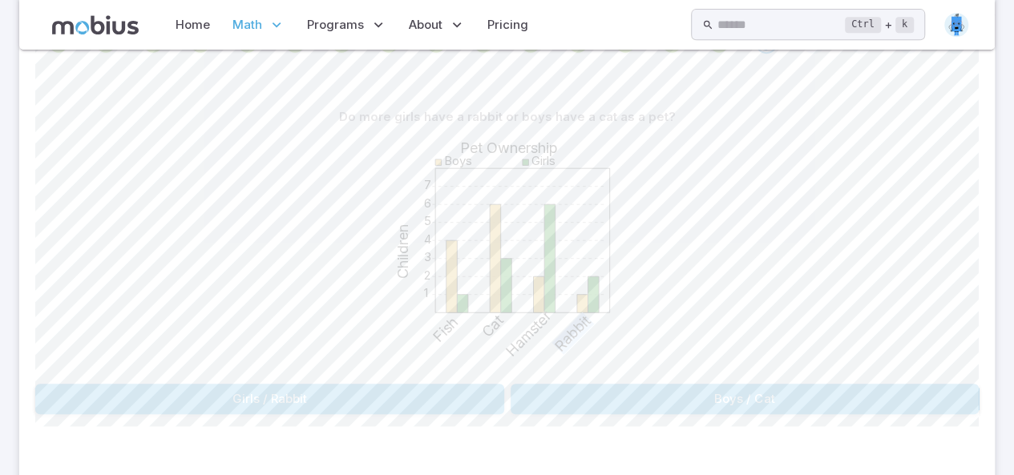
drag, startPoint x: 587, startPoint y: 376, endPoint x: 591, endPoint y: 395, distance: 19.6
click at [591, 395] on div "Do more girls have a rabbit or boys have a cat as a pet? 1 2 3 4 5 6 7 Pet Owne…" at bounding box center [506, 258] width 943 height 313
click at [616, 401] on button "Boys / Cat" at bounding box center [744, 399] width 469 height 30
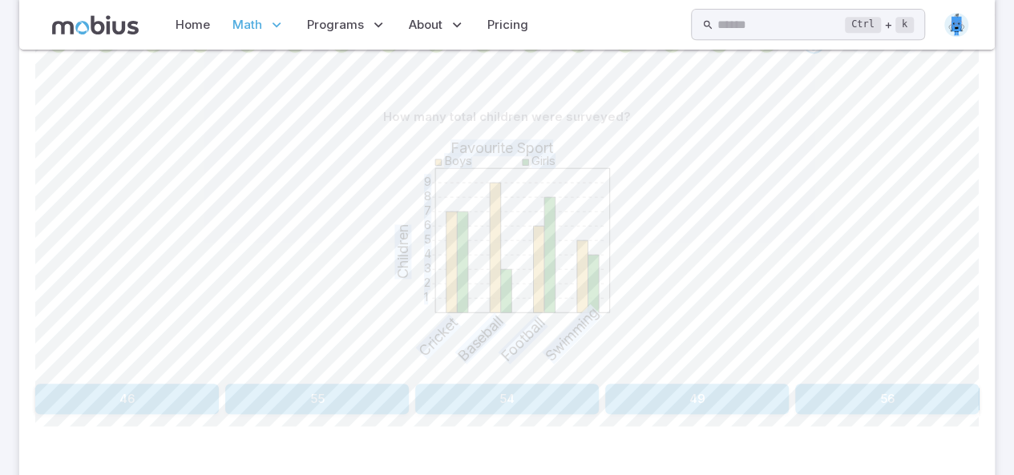
click at [341, 209] on div "1 2 3 4 5 6 7 8 9 Favourite Sport Children Boys Girls Cricket Baseball Football…" at bounding box center [506, 254] width 943 height 245
click at [720, 395] on button "49" at bounding box center [696, 399] width 183 height 30
click at [720, 395] on button "9" at bounding box center [696, 399] width 183 height 30
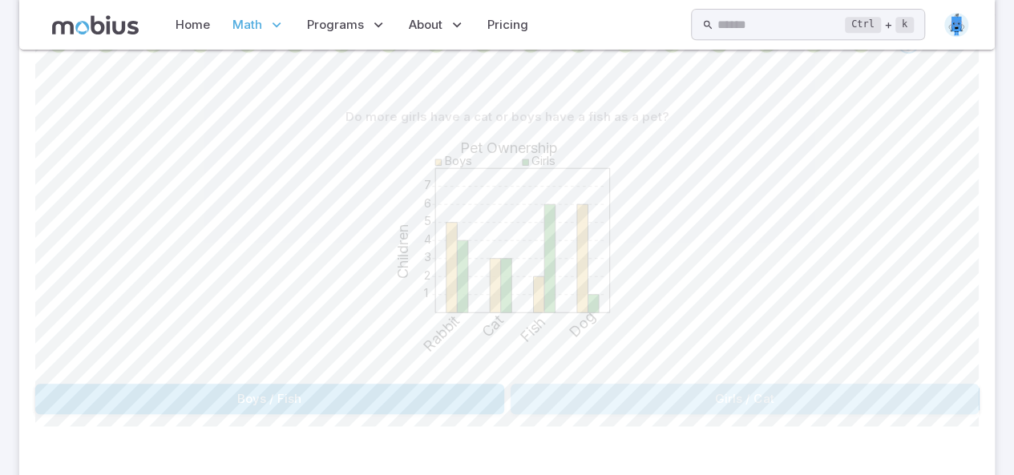
click at [720, 395] on button "Girls / Cat" at bounding box center [744, 399] width 469 height 30
click at [720, 395] on button "Girls / Rabbit" at bounding box center [744, 399] width 469 height 30
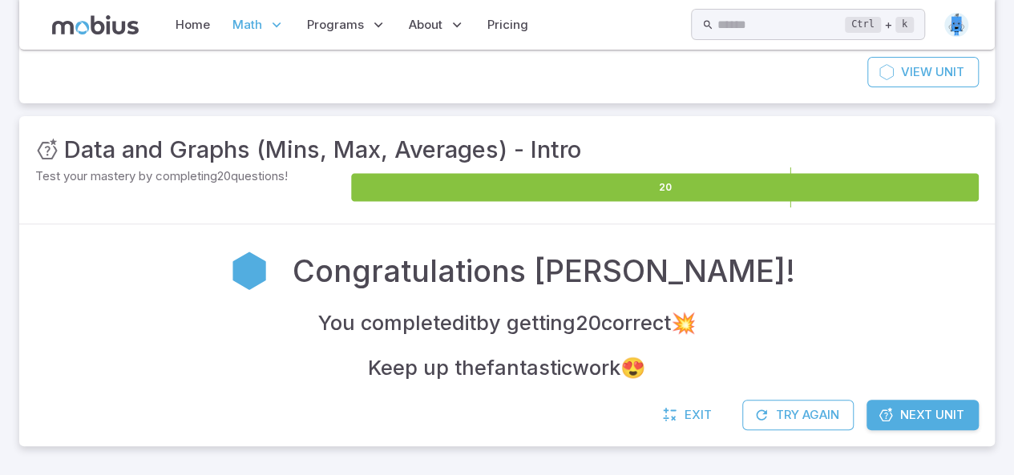
scroll to position [158, 0]
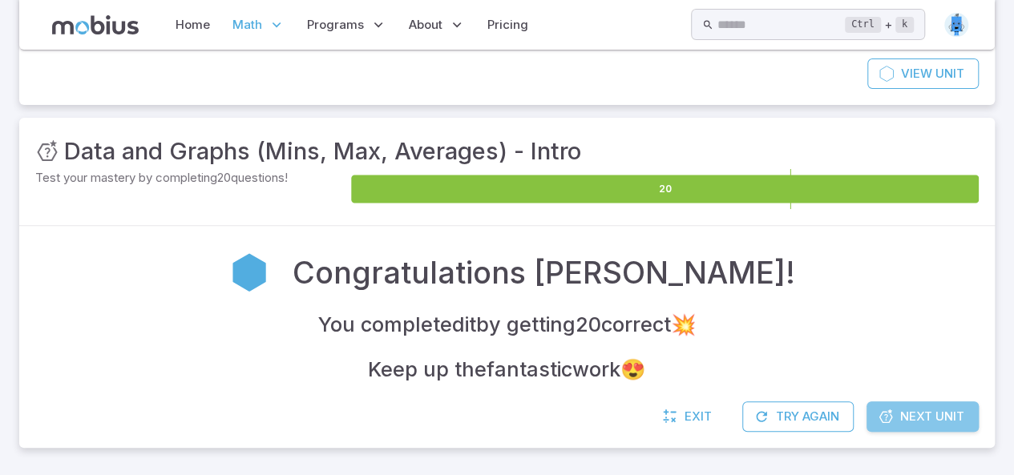
click at [920, 408] on span "Next Unit" at bounding box center [932, 417] width 64 height 18
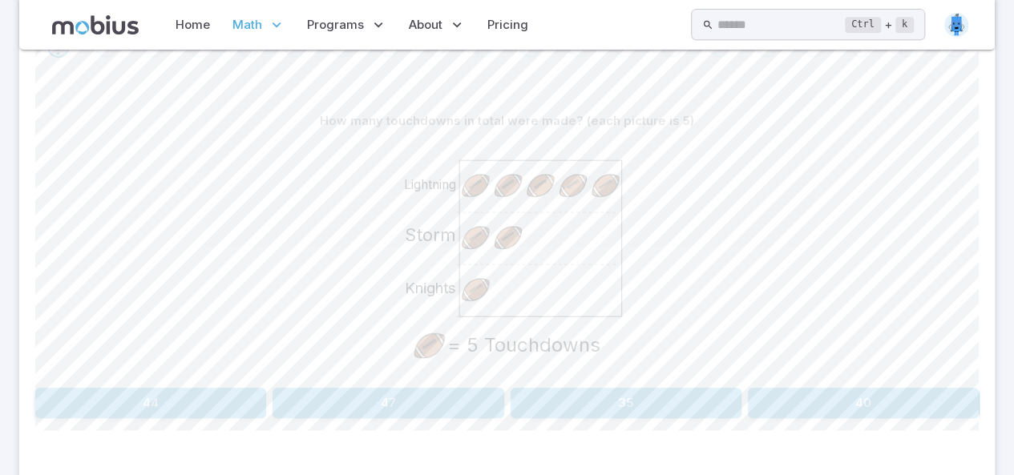
scroll to position [357, 0]
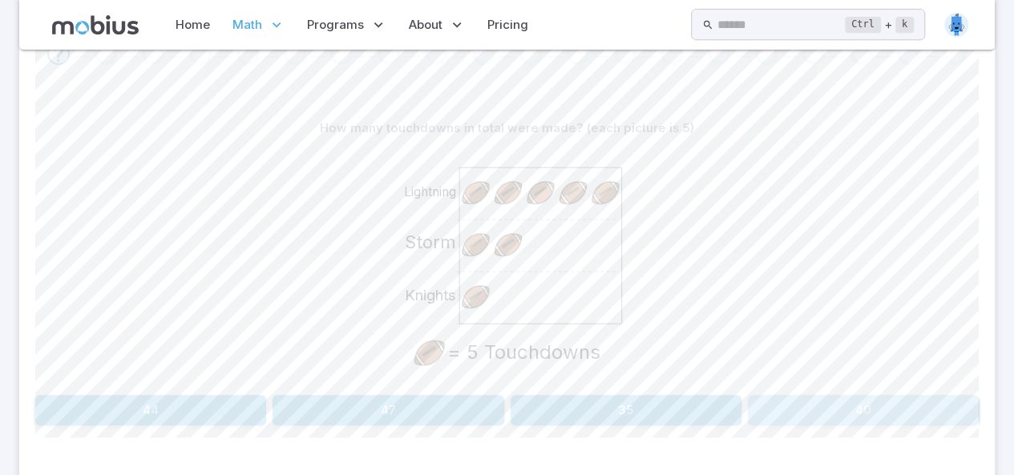
click at [764, 397] on button "40" at bounding box center [863, 410] width 231 height 30
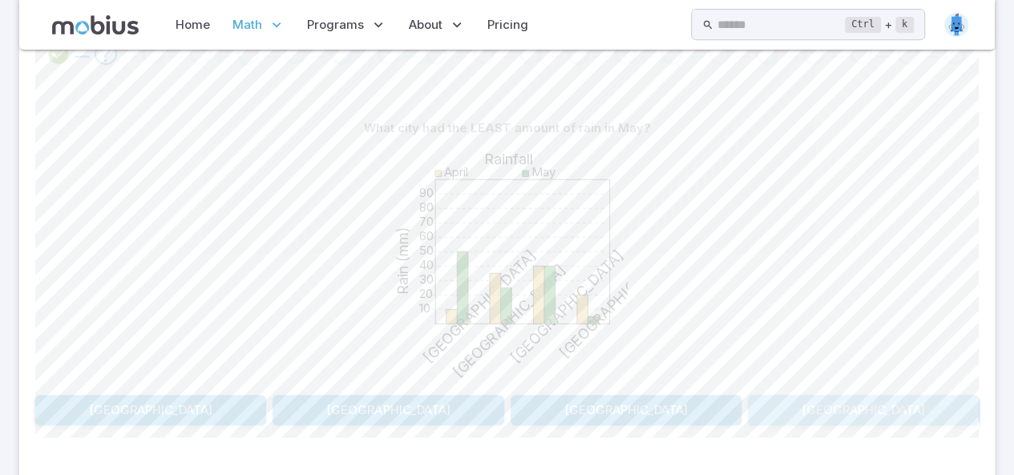
click at [764, 397] on button "[GEOGRAPHIC_DATA]" at bounding box center [863, 410] width 231 height 30
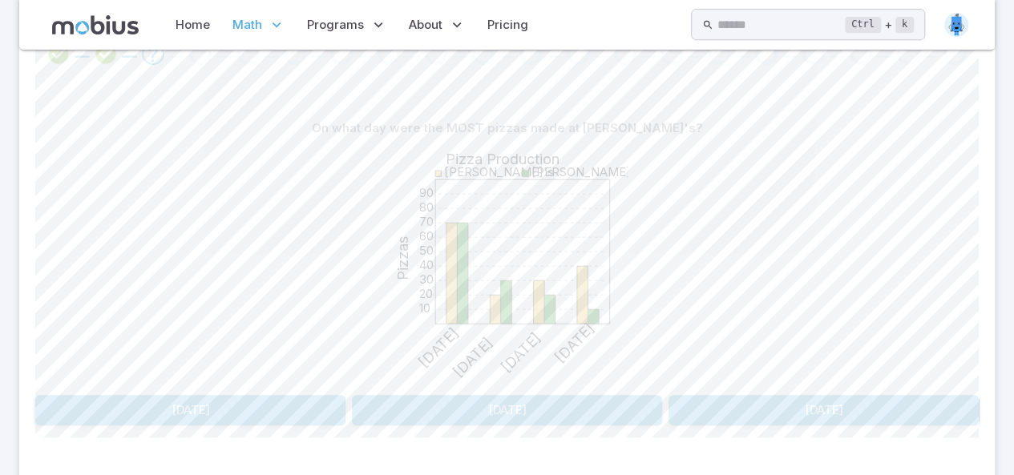
click at [764, 397] on button "[DATE]" at bounding box center [823, 410] width 310 height 30
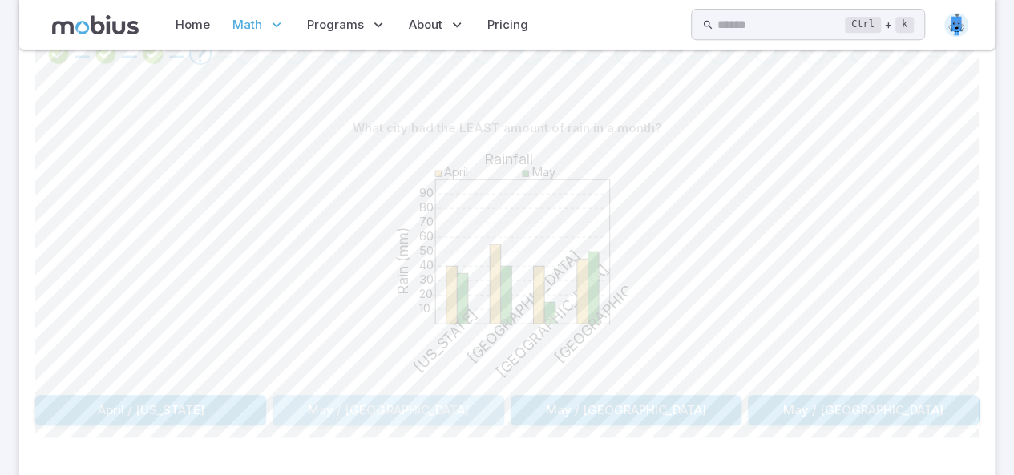
click at [446, 401] on button "May / [GEOGRAPHIC_DATA]" at bounding box center [387, 410] width 231 height 30
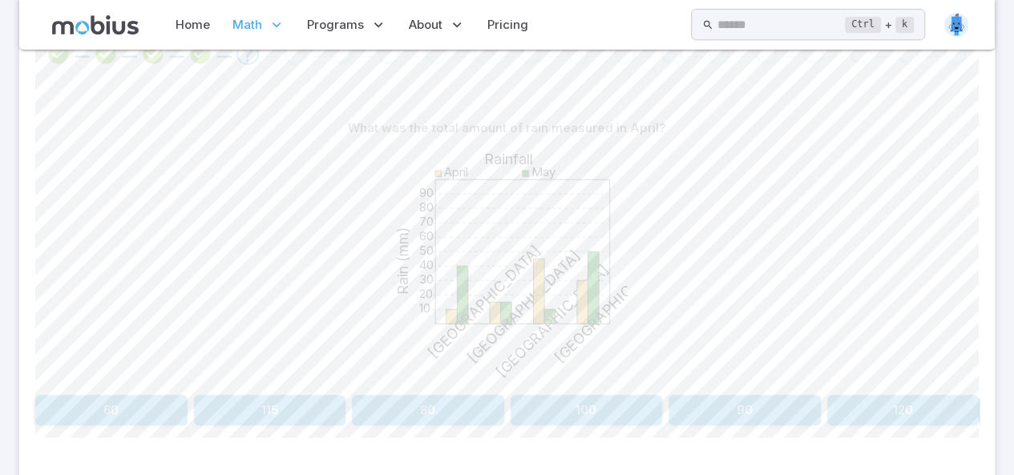
click at [288, 413] on button "115" at bounding box center [270, 410] width 152 height 30
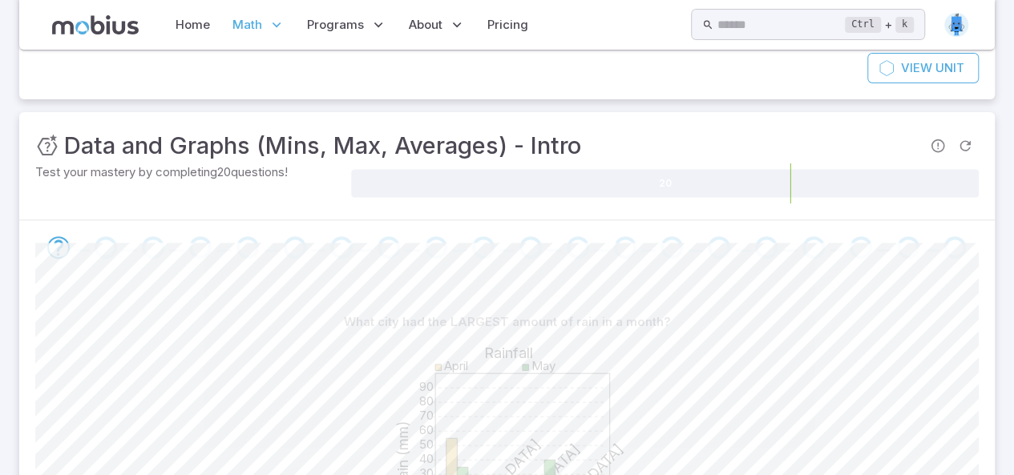
scroll to position [163, 0]
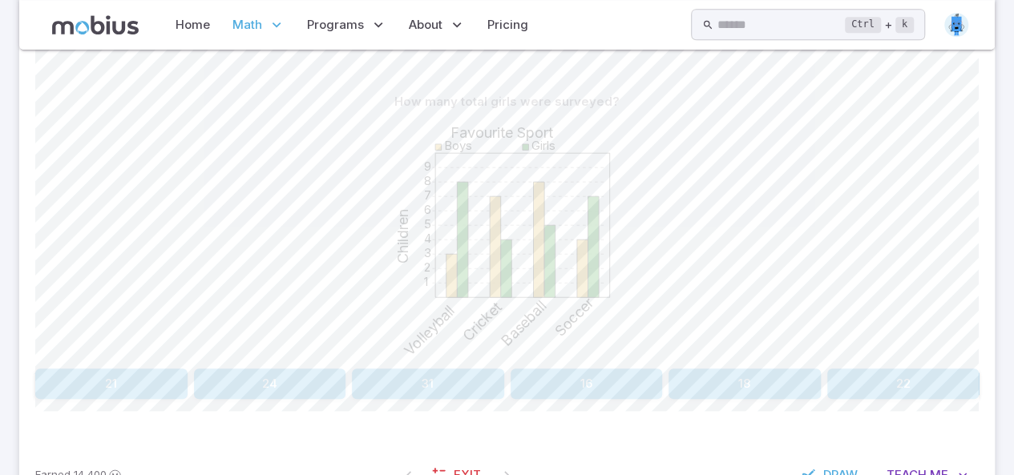
scroll to position [389, 0]
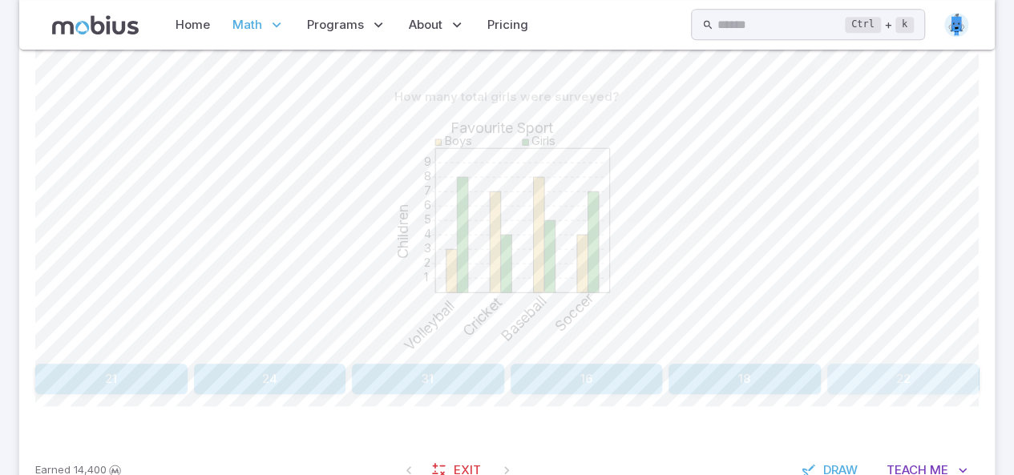
click at [889, 366] on button "22" at bounding box center [903, 379] width 152 height 30
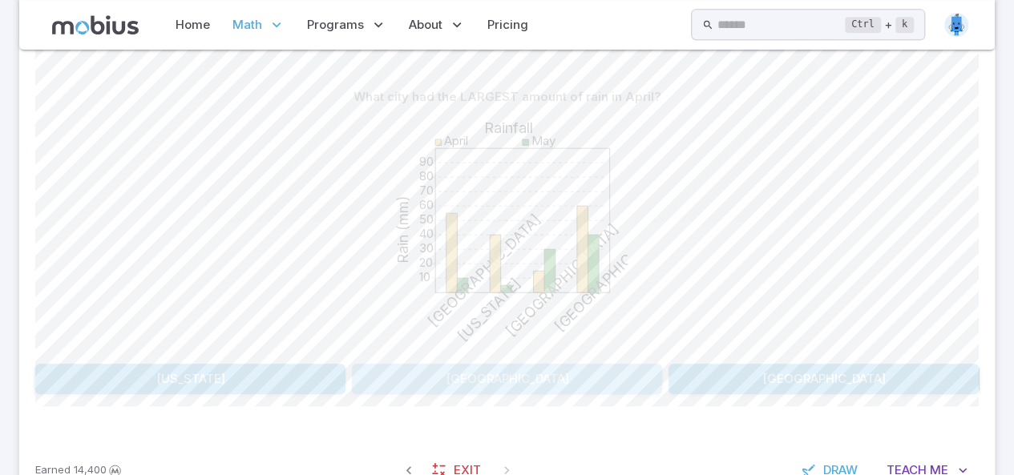
click at [501, 382] on button "[GEOGRAPHIC_DATA]" at bounding box center [507, 379] width 310 height 30
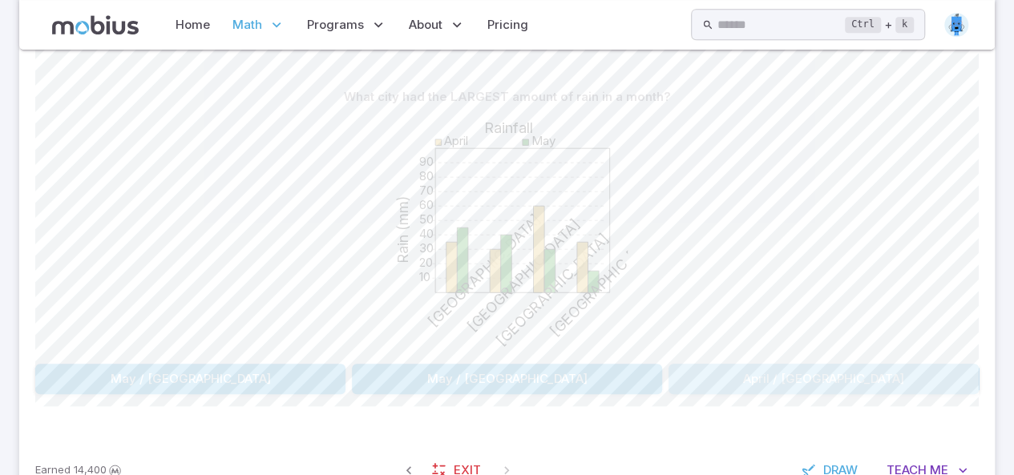
click at [776, 381] on button "April / [GEOGRAPHIC_DATA]" at bounding box center [823, 379] width 310 height 30
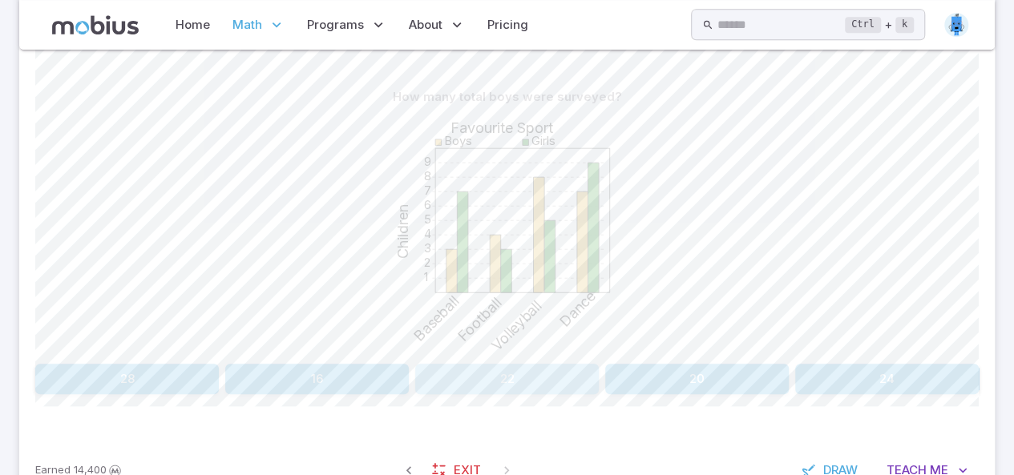
click at [502, 368] on button "22" at bounding box center [506, 379] width 183 height 30
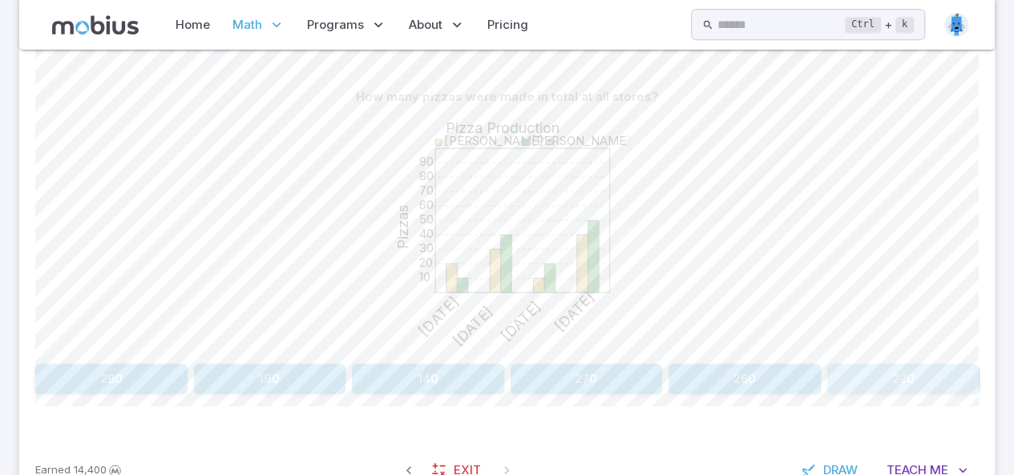
click at [928, 381] on button "220" at bounding box center [903, 379] width 152 height 30
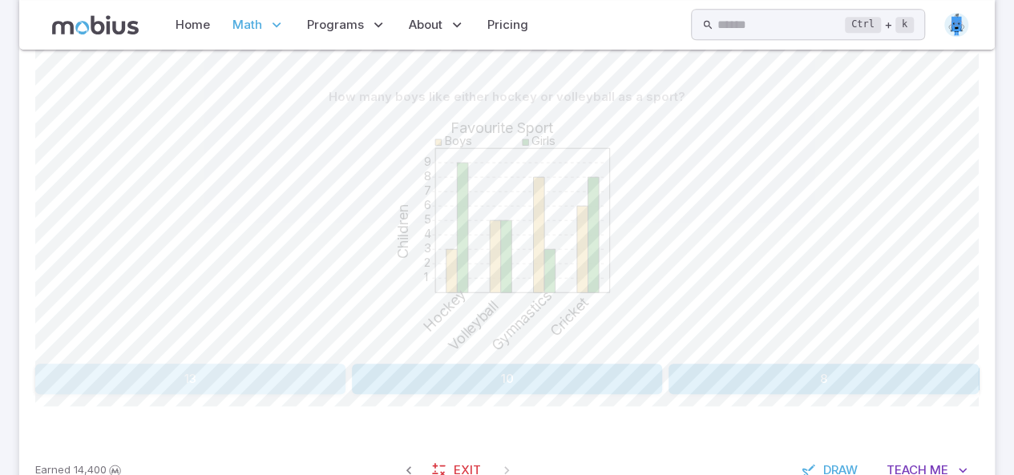
click at [236, 377] on button "13" at bounding box center [190, 379] width 310 height 30
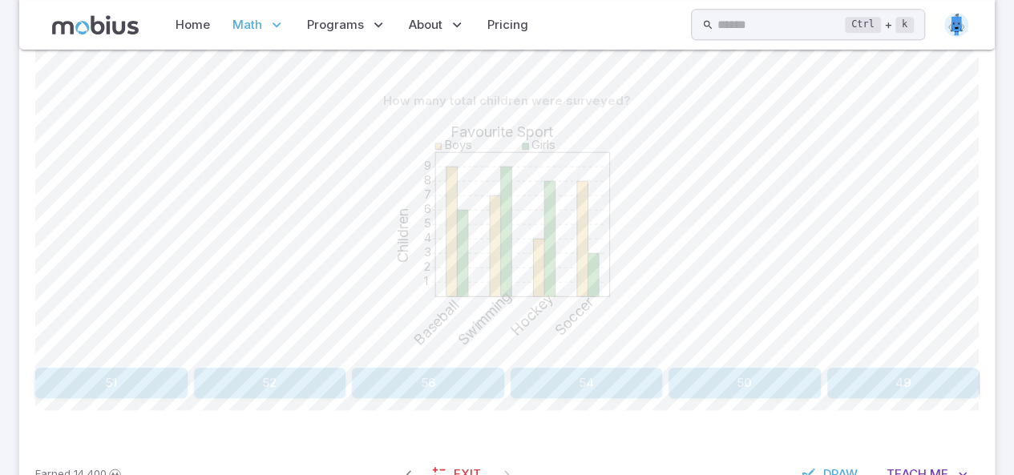
scroll to position [380, 0]
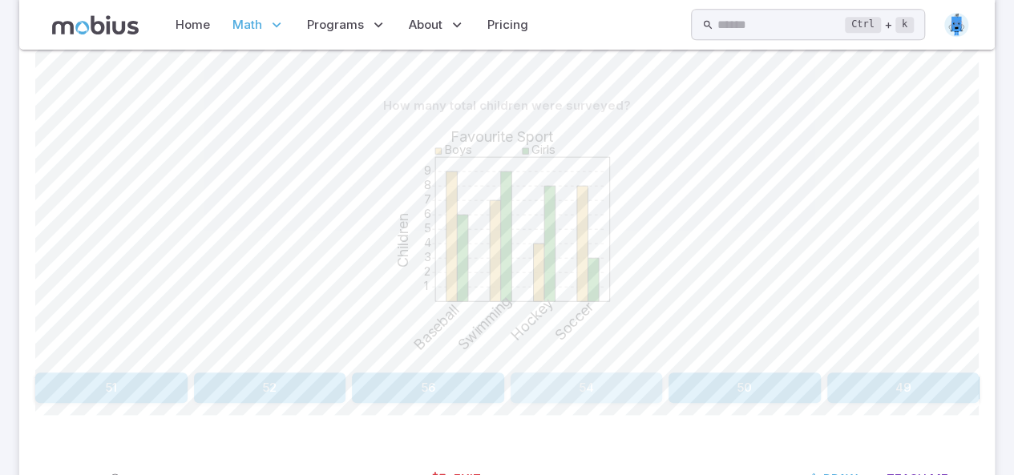
click at [572, 374] on button "54" at bounding box center [586, 388] width 152 height 30
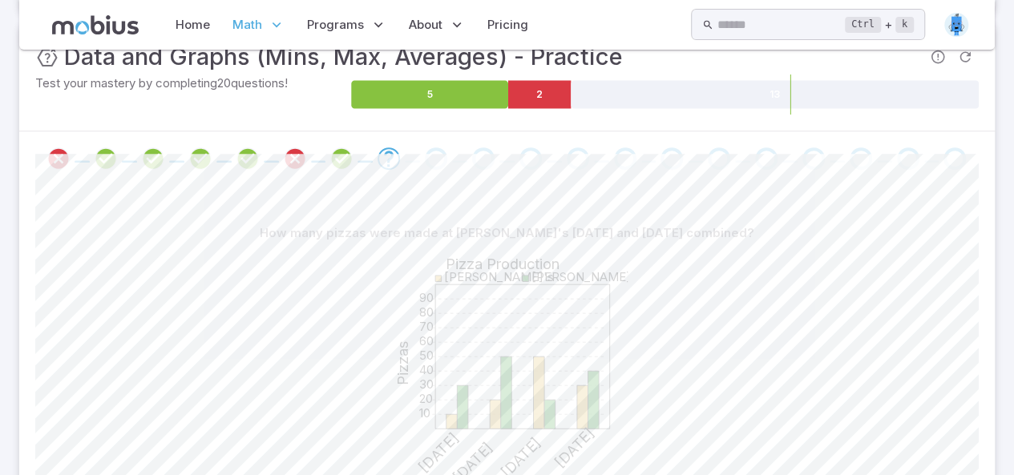
scroll to position [254, 0]
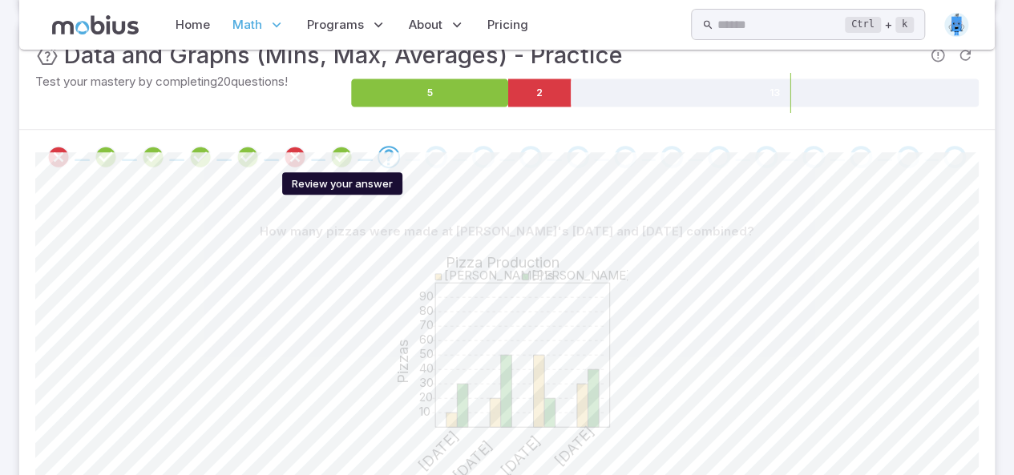
click at [342, 163] on icon "Review your answer" at bounding box center [341, 157] width 24 height 24
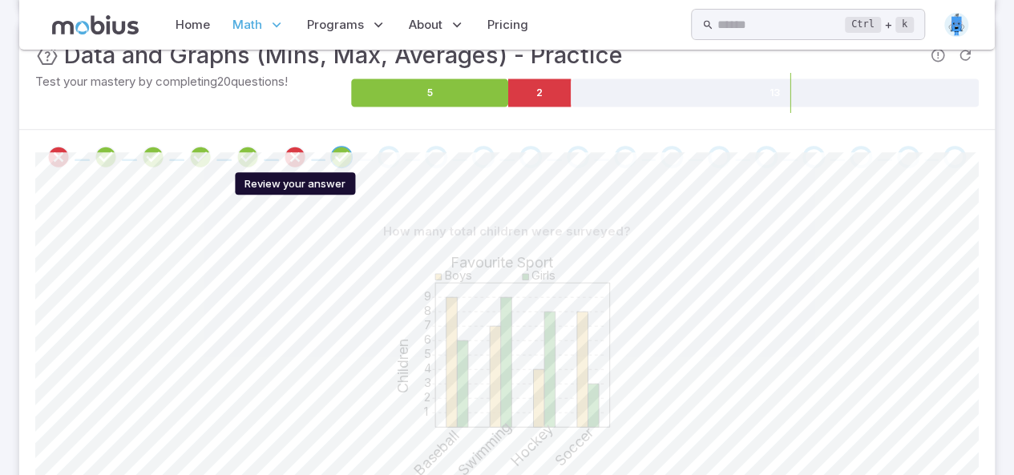
click at [290, 156] on icon "Review your answer" at bounding box center [295, 157] width 24 height 24
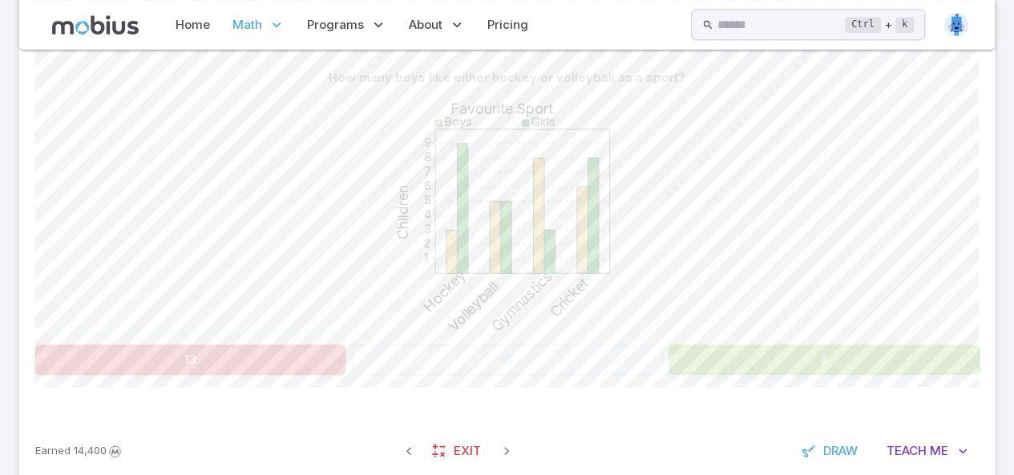
scroll to position [354, 0]
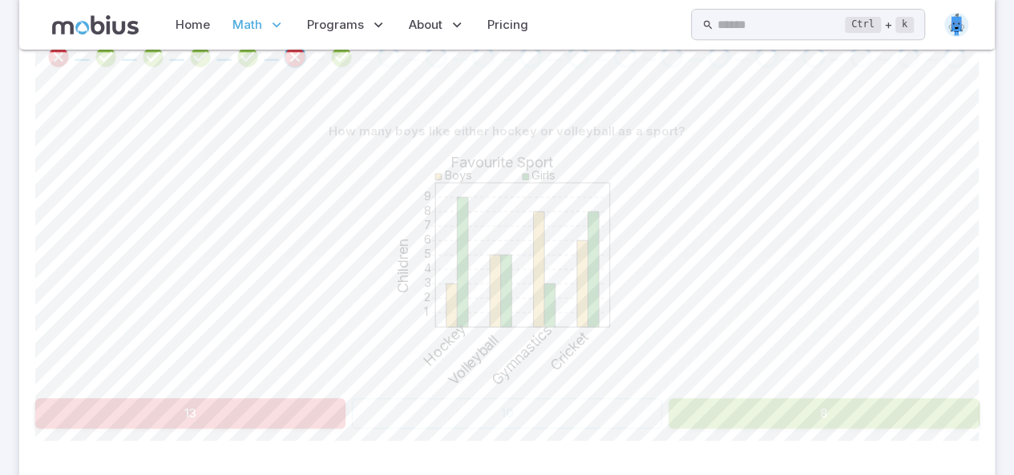
click at [537, 419] on div "13 10 8" at bounding box center [506, 413] width 943 height 30
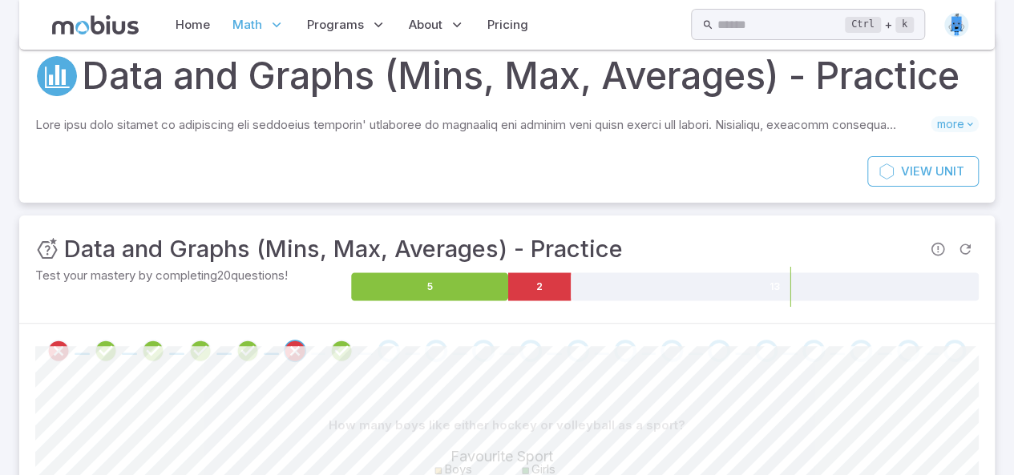
scroll to position [0, 0]
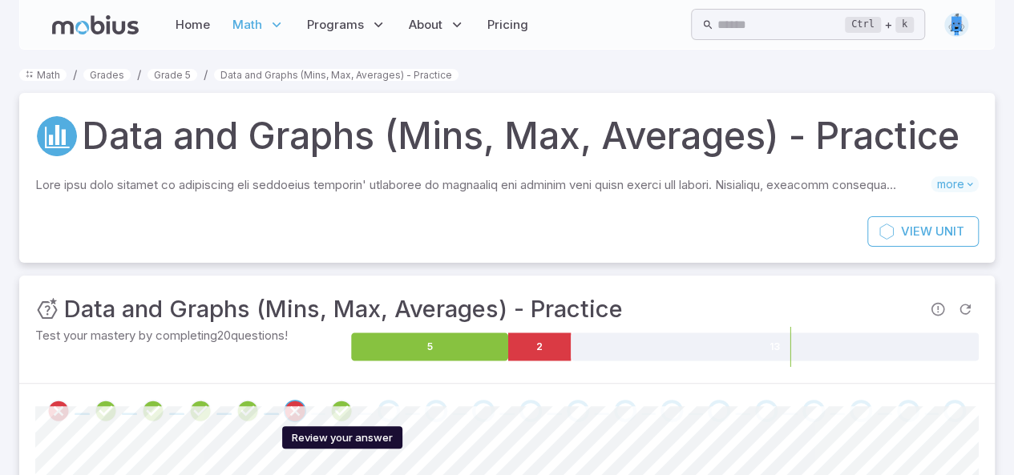
click at [341, 407] on icon "Review your answer" at bounding box center [341, 411] width 24 height 24
click at [383, 408] on div "Go to the next question" at bounding box center [388, 411] width 22 height 22
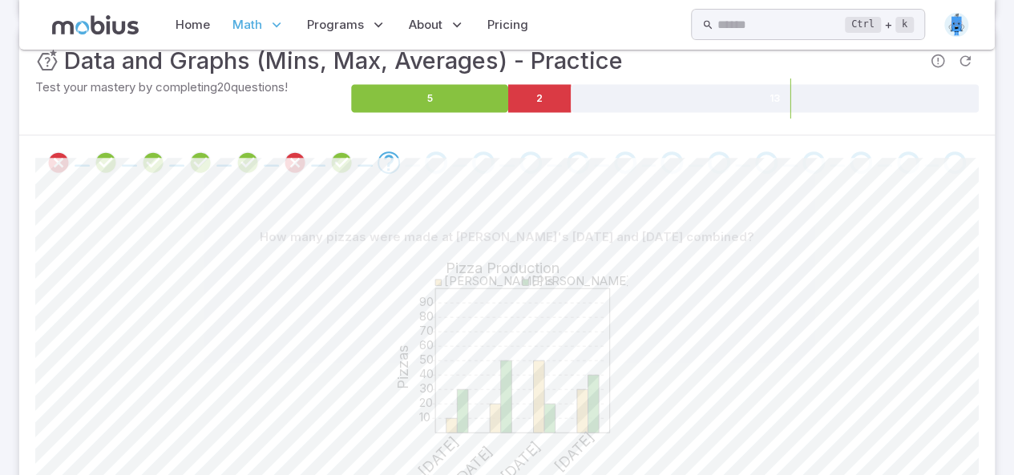
scroll to position [241, 0]
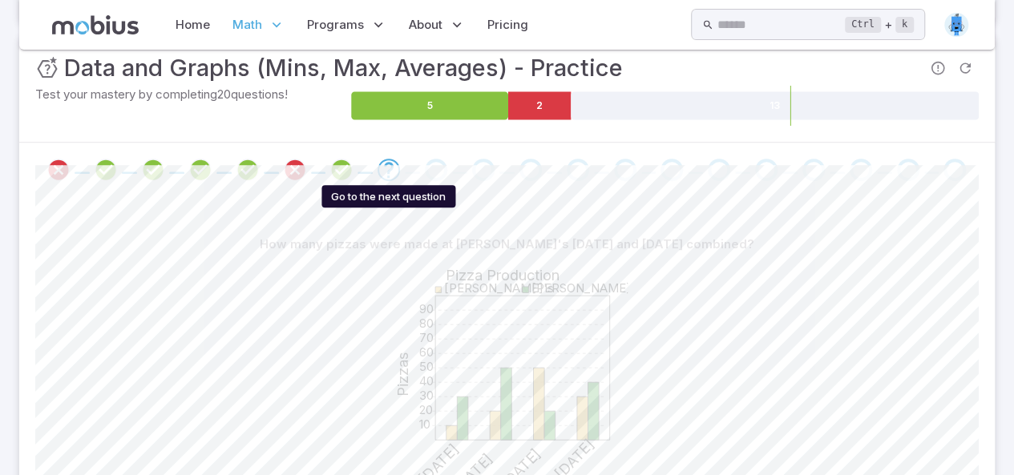
click at [393, 170] on icon "Go to the next question" at bounding box center [388, 169] width 19 height 19
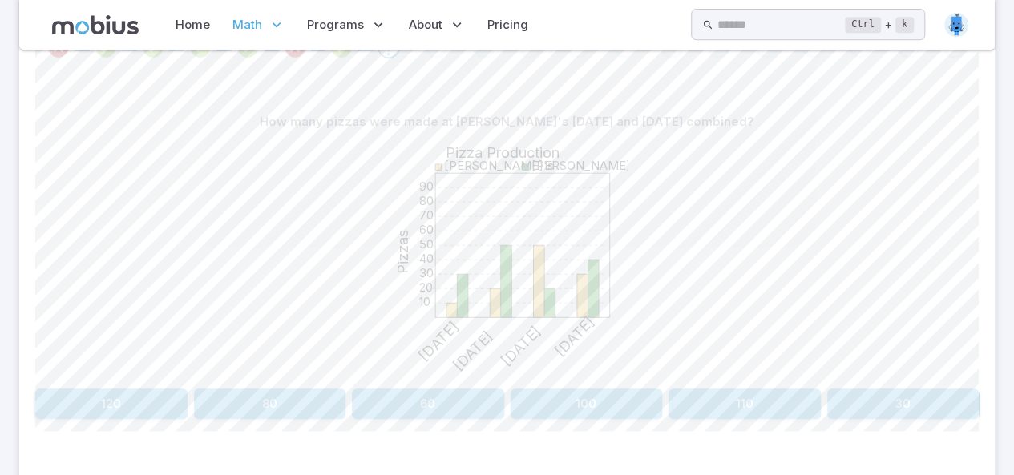
scroll to position [365, 0]
click at [299, 414] on button "80" at bounding box center [270, 403] width 152 height 30
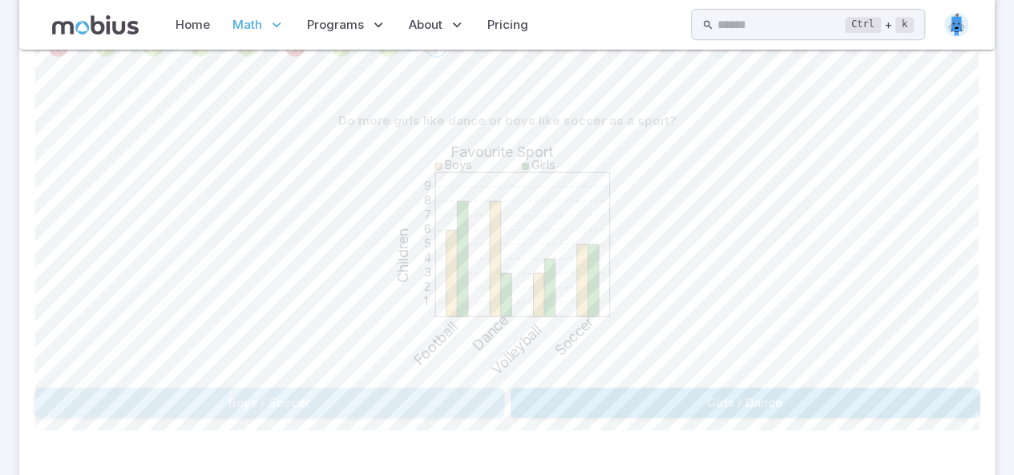
click at [299, 414] on button "Boys / Soccer" at bounding box center [269, 403] width 469 height 30
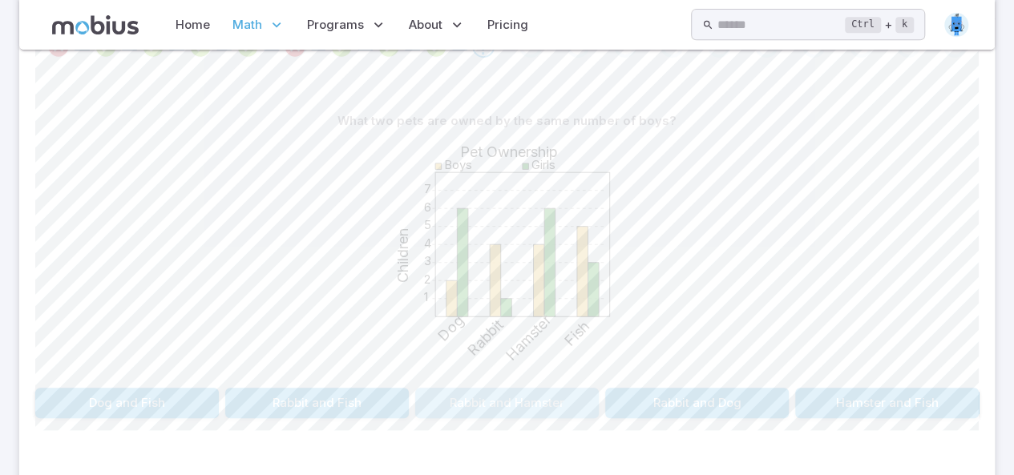
click at [538, 397] on button "Rabbit and Hamster" at bounding box center [506, 403] width 183 height 30
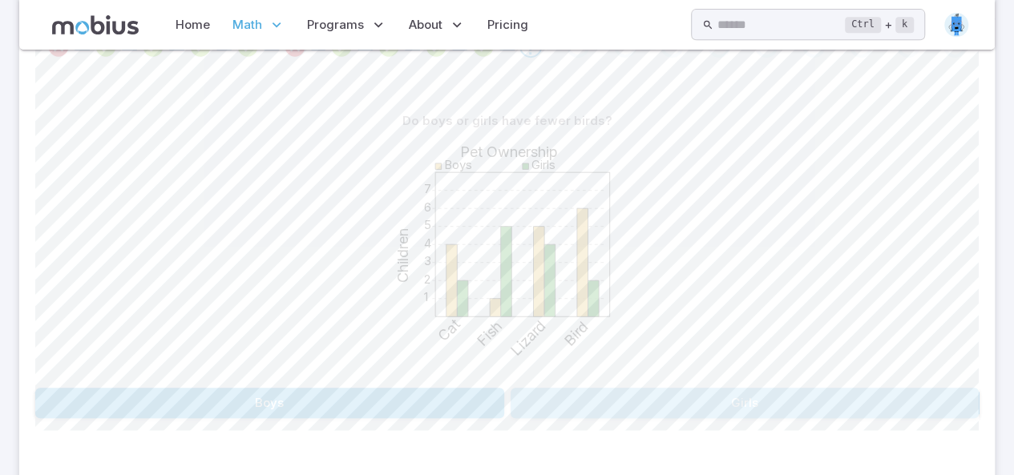
click at [538, 397] on button "Girls" at bounding box center [744, 403] width 469 height 30
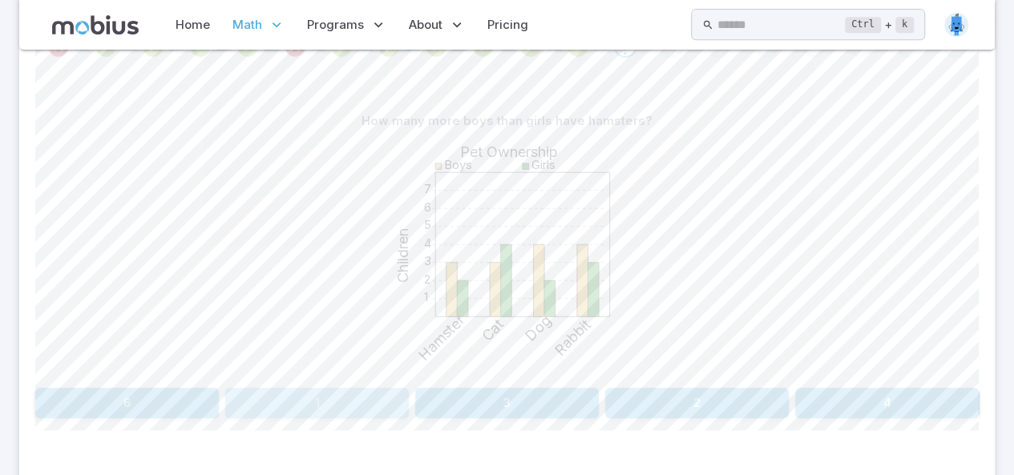
click at [357, 409] on button "1" at bounding box center [316, 403] width 183 height 30
click at [578, 385] on div "How much more rain was there during april than may in london? 10 20 30 40 50 60…" at bounding box center [506, 262] width 943 height 313
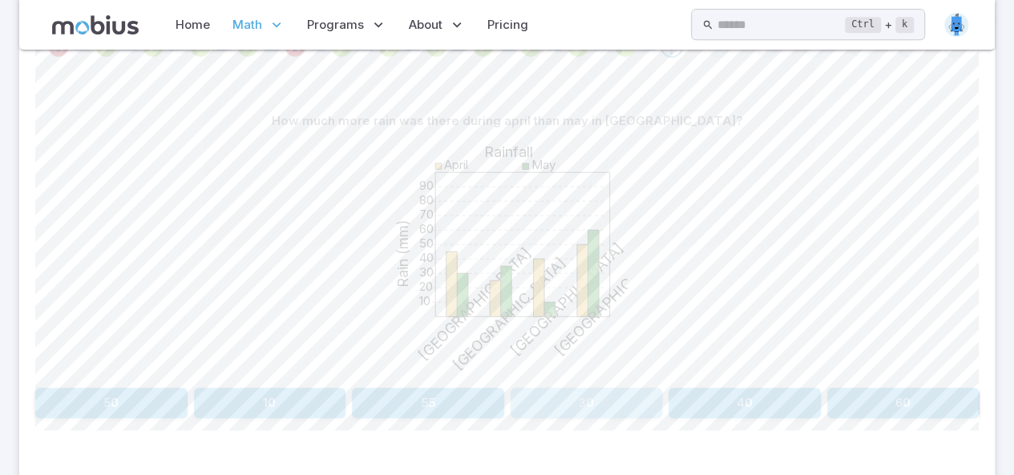
click at [578, 398] on button "30" at bounding box center [586, 403] width 152 height 30
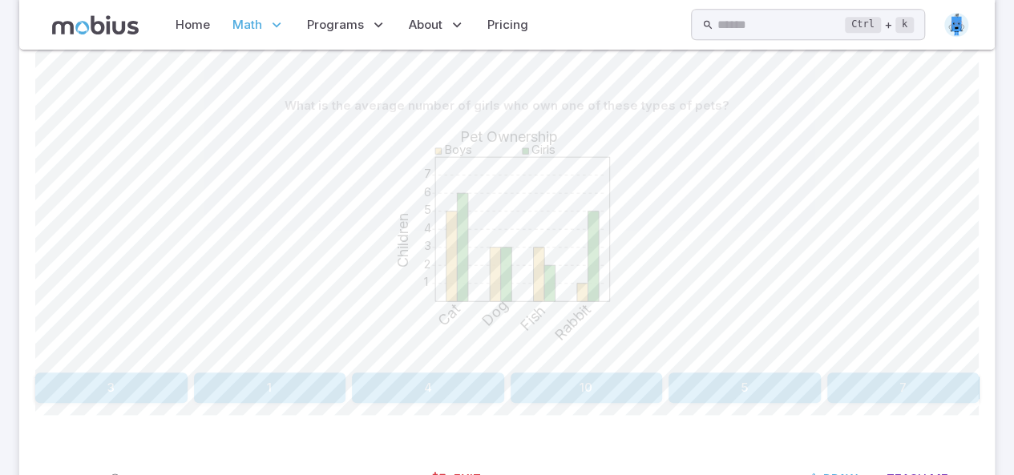
scroll to position [381, 0]
click at [490, 381] on button "4" at bounding box center [428, 387] width 152 height 30
click at [572, 373] on button "25" at bounding box center [586, 387] width 152 height 30
click at [624, 384] on button "7" at bounding box center [586, 387] width 152 height 30
click at [343, 390] on button "115" at bounding box center [270, 387] width 152 height 30
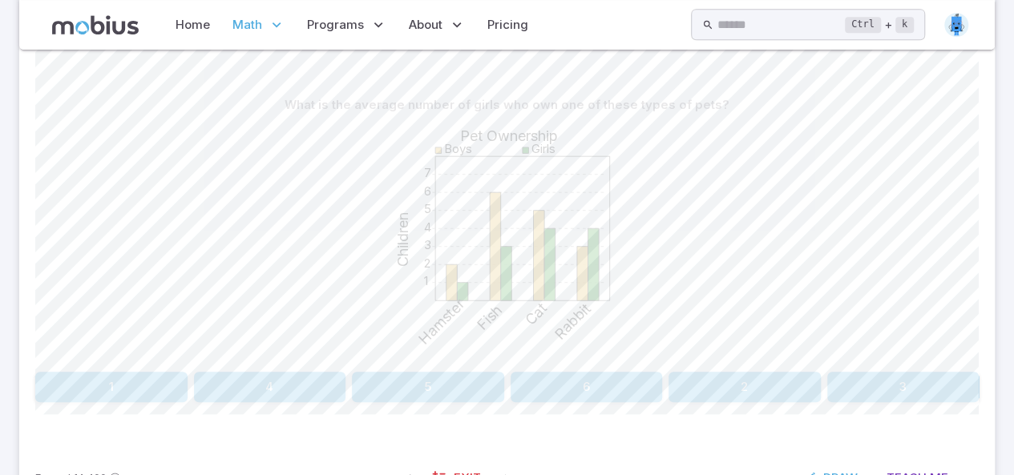
click at [319, 268] on div "1 2 3 4 5 6 7 Pet Ownership Children Boys Girls Hamster Fish Cat Rabbit" at bounding box center [506, 242] width 943 height 245
click at [720, 377] on button "2" at bounding box center [744, 387] width 152 height 30
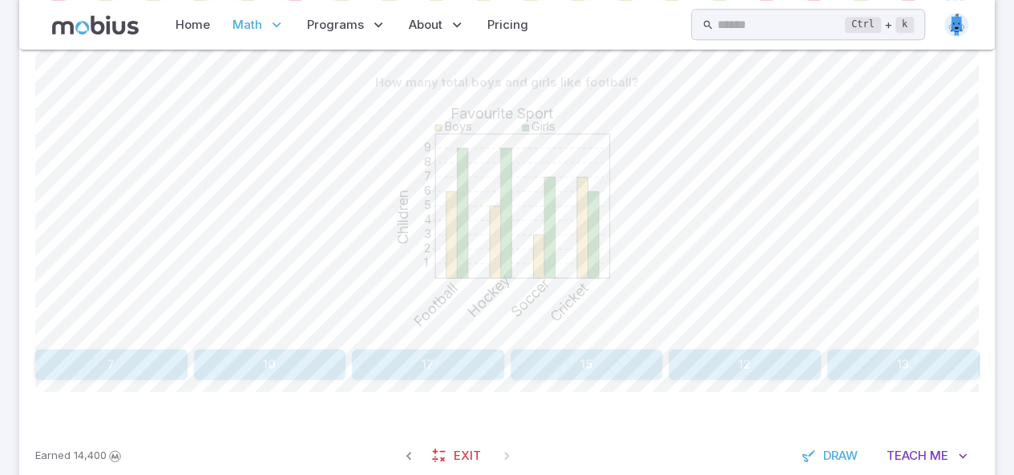
scroll to position [402, 0]
click at [603, 361] on button "15" at bounding box center [586, 365] width 152 height 30
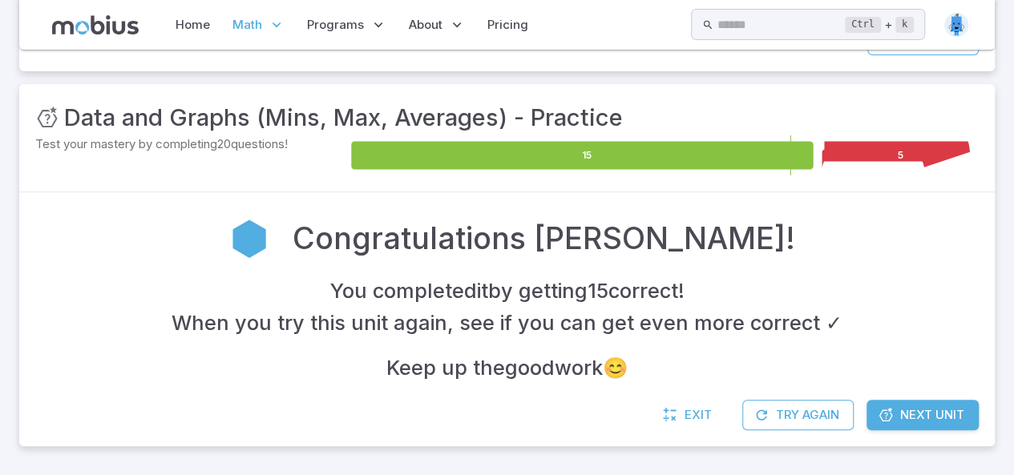
scroll to position [190, 0]
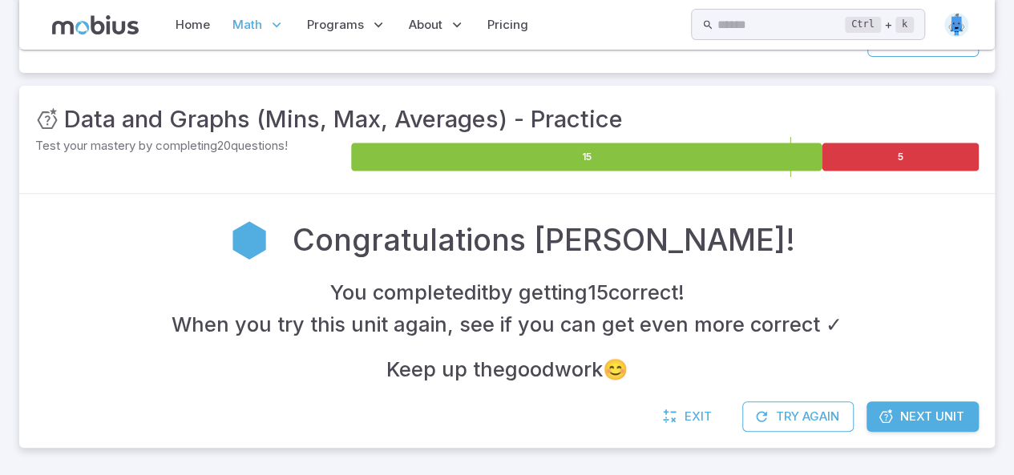
click at [603, 361] on h4 "Keep up the good work 😊" at bounding box center [507, 369] width 242 height 32
